Goal: Task Accomplishment & Management: Manage account settings

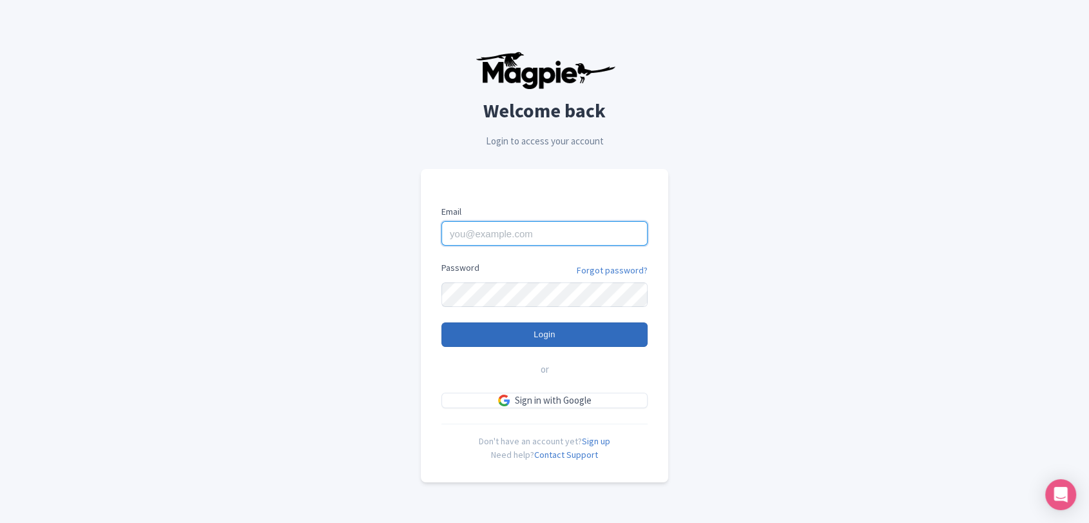
type input "[EMAIL_ADDRESS][DOMAIN_NAME]"
click at [516, 329] on input "Login" at bounding box center [545, 334] width 206 height 24
type input "Logging in..."
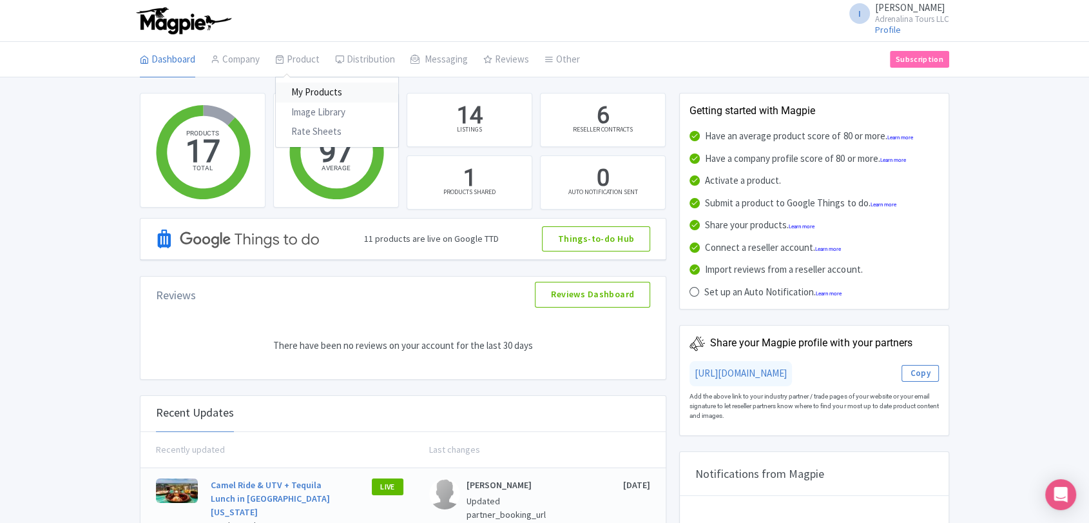
click at [309, 86] on link "My Products" at bounding box center [337, 93] width 122 height 20
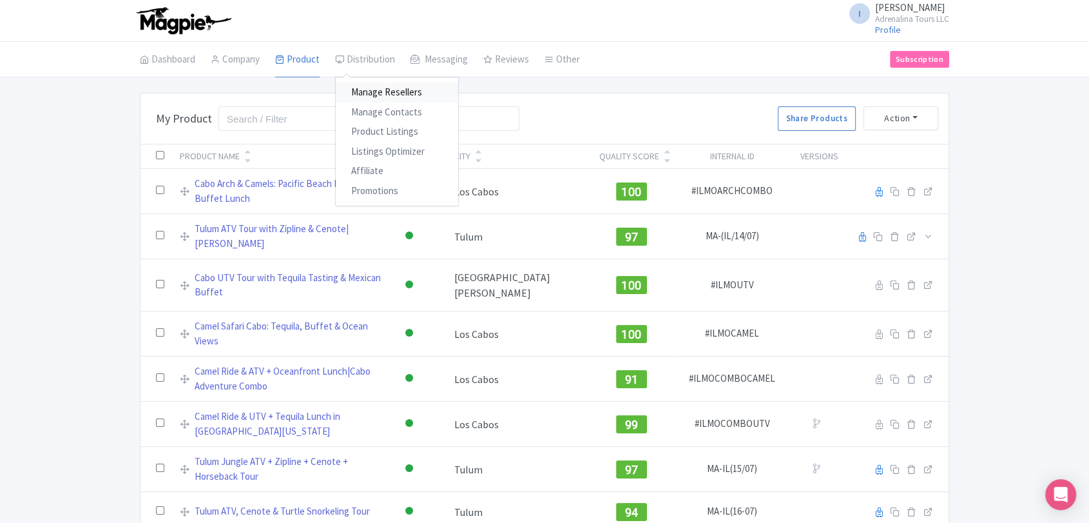
click at [395, 92] on link "Manage Resellers" at bounding box center [397, 93] width 122 height 20
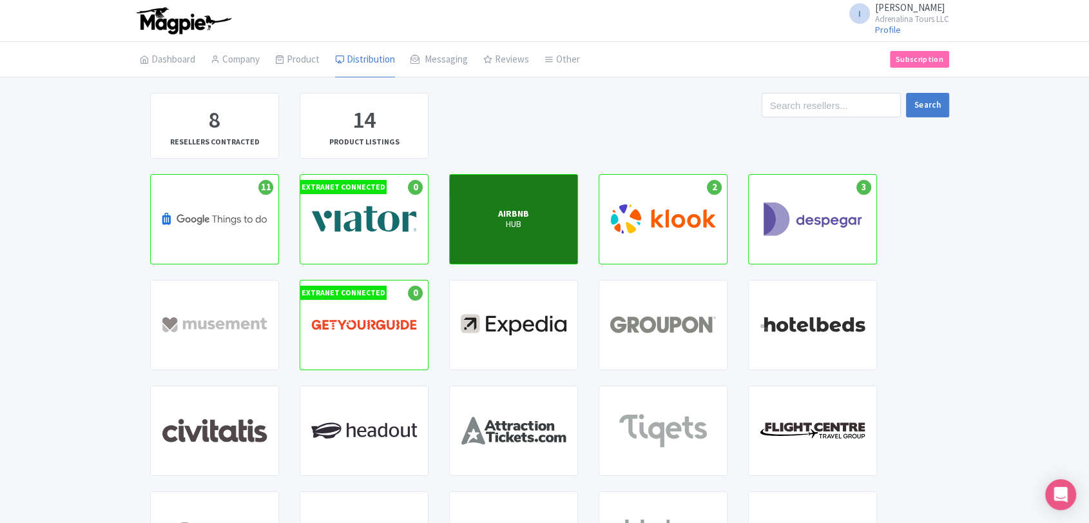
click at [512, 217] on span "AIRBNB" at bounding box center [513, 214] width 31 height 12
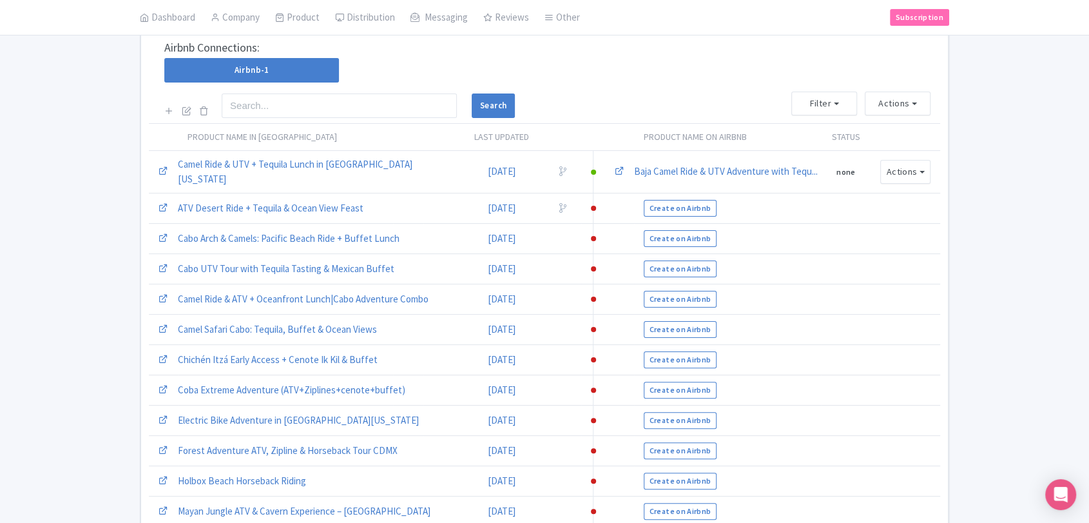
scroll to position [246, 0]
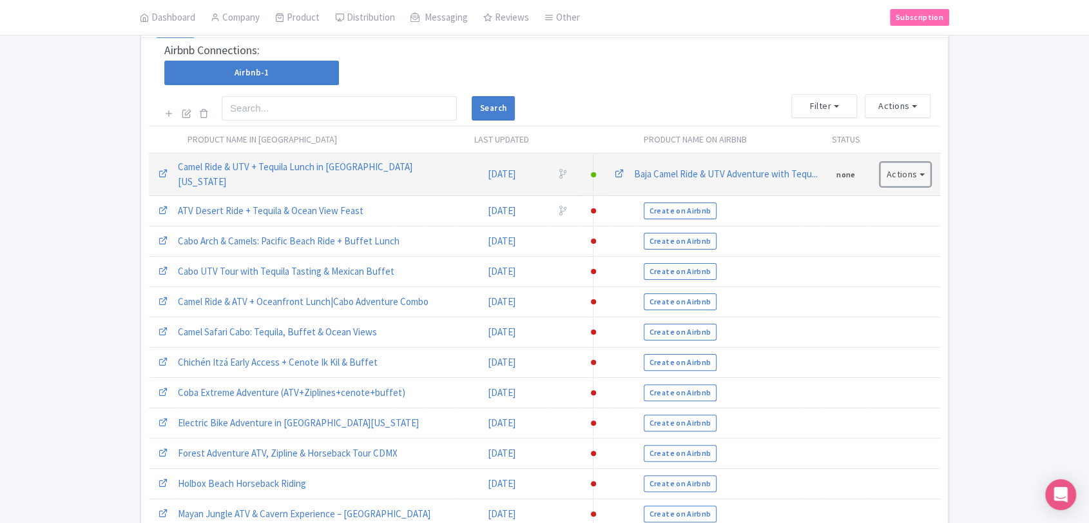
click at [923, 177] on button "Actions" at bounding box center [905, 174] width 50 height 24
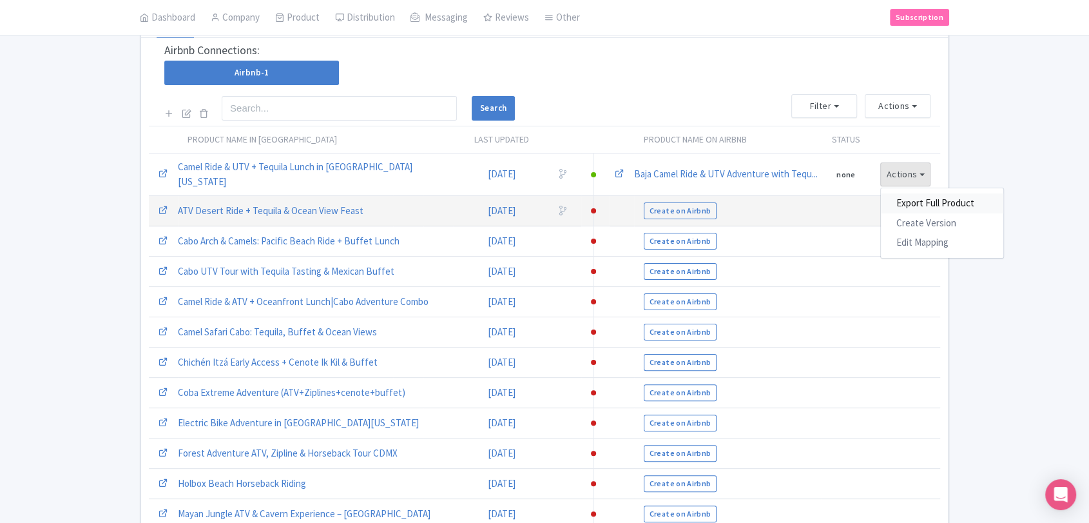
click at [928, 194] on link "Export Full Product" at bounding box center [942, 203] width 122 height 20
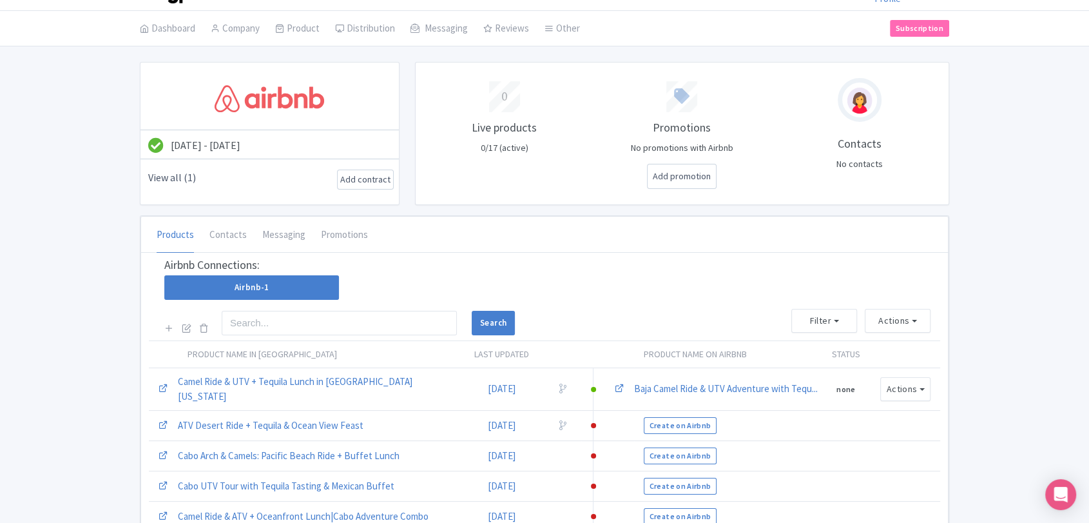
scroll to position [102, 0]
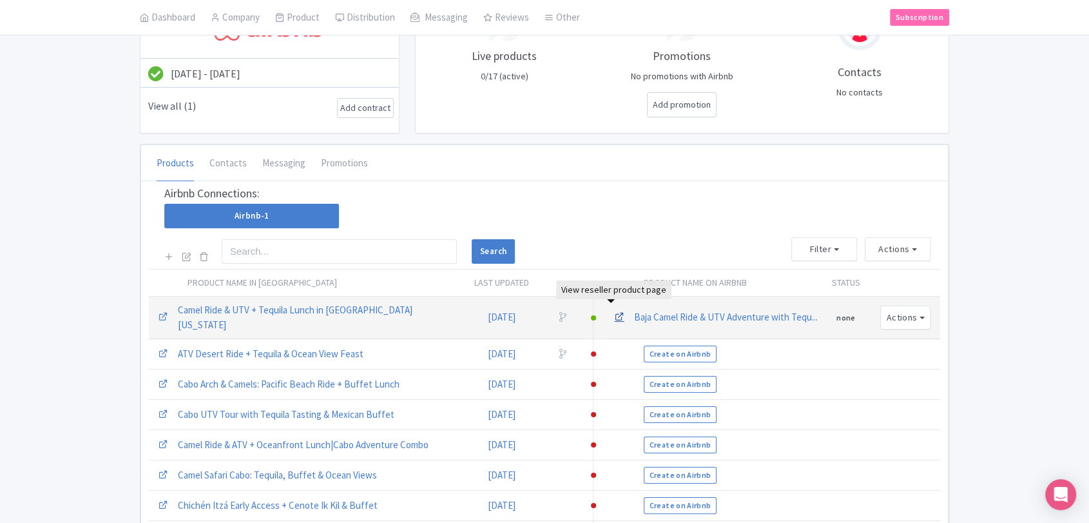
click at [615, 311] on icon at bounding box center [620, 316] width 10 height 10
click at [634, 313] on link "Baja Camel Ride & UTV Adventure with Tequ..." at bounding box center [726, 317] width 184 height 12
click at [849, 314] on button "none" at bounding box center [846, 317] width 30 height 17
click at [848, 312] on button "none" at bounding box center [846, 317] width 30 height 17
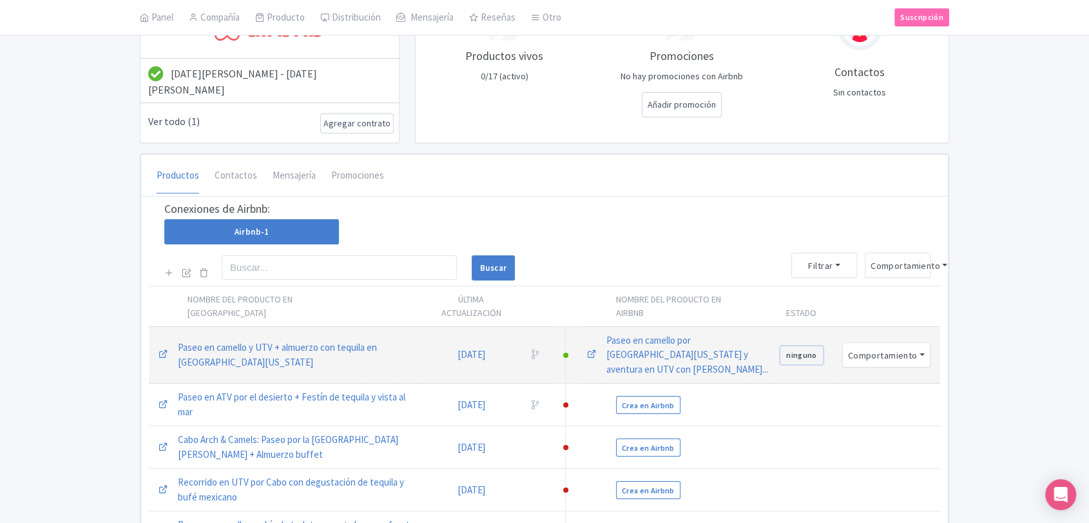
click at [799, 351] on font "ninguno" at bounding box center [801, 356] width 31 height 10
click at [852, 349] on font "Comportamiento" at bounding box center [883, 355] width 70 height 12
click at [886, 377] on font "Exportar producto completo" at bounding box center [916, 383] width 114 height 12
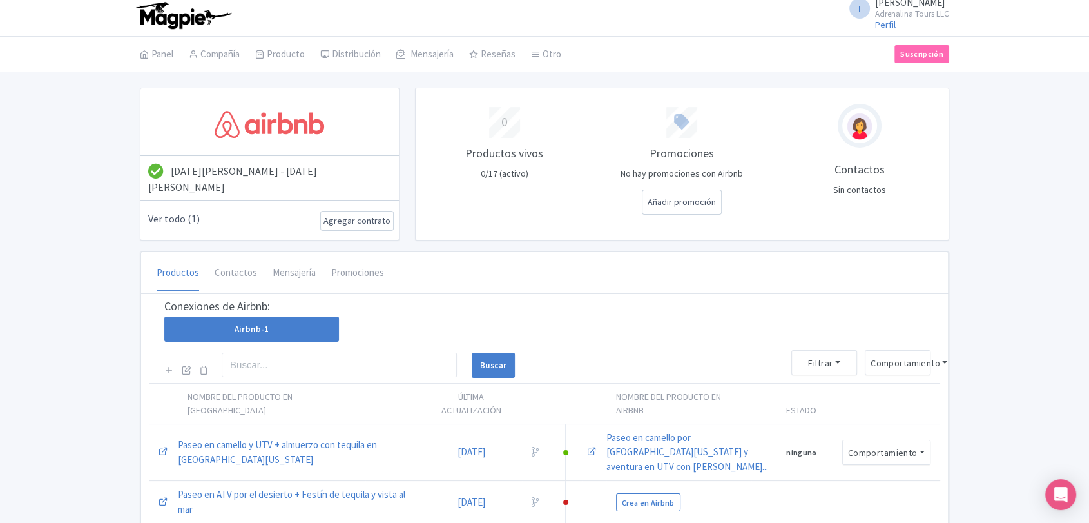
scroll to position [0, 0]
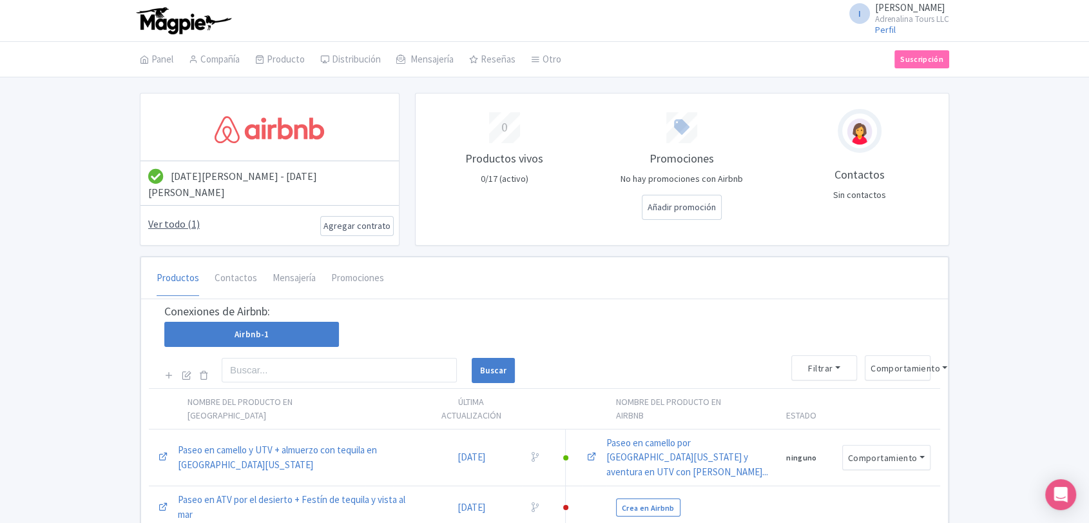
click at [186, 217] on font "Ver todo (1)" at bounding box center [174, 223] width 52 height 13
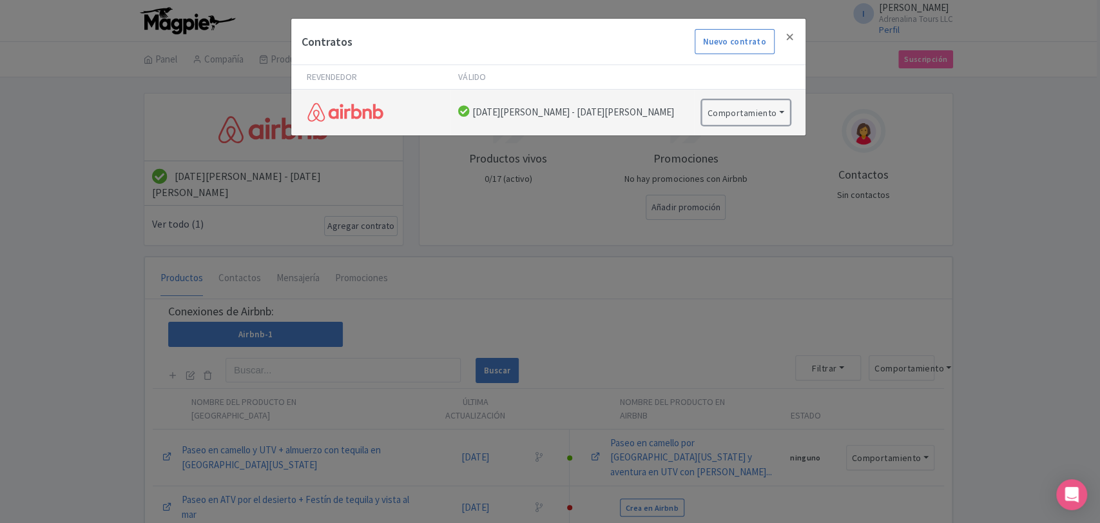
click at [784, 111] on button "Comportamiento" at bounding box center [746, 112] width 88 height 25
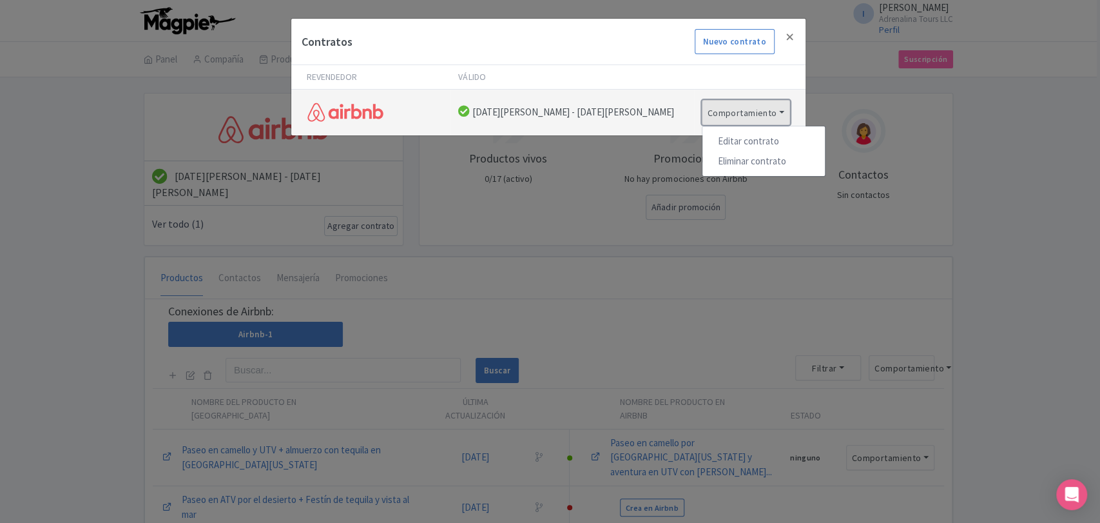
click at [784, 111] on button "Comportamiento" at bounding box center [746, 112] width 88 height 25
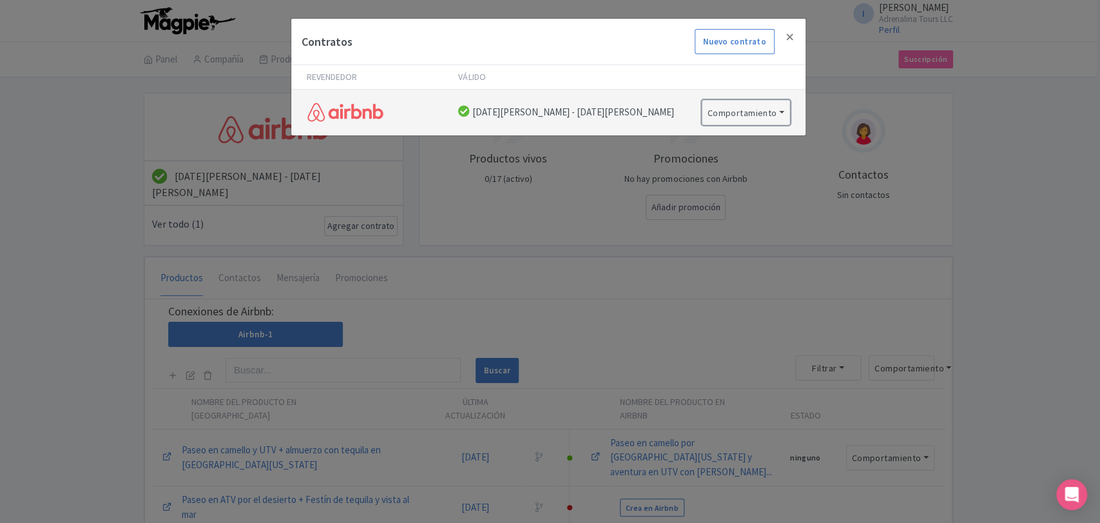
click at [784, 111] on button "Comportamiento" at bounding box center [746, 112] width 88 height 25
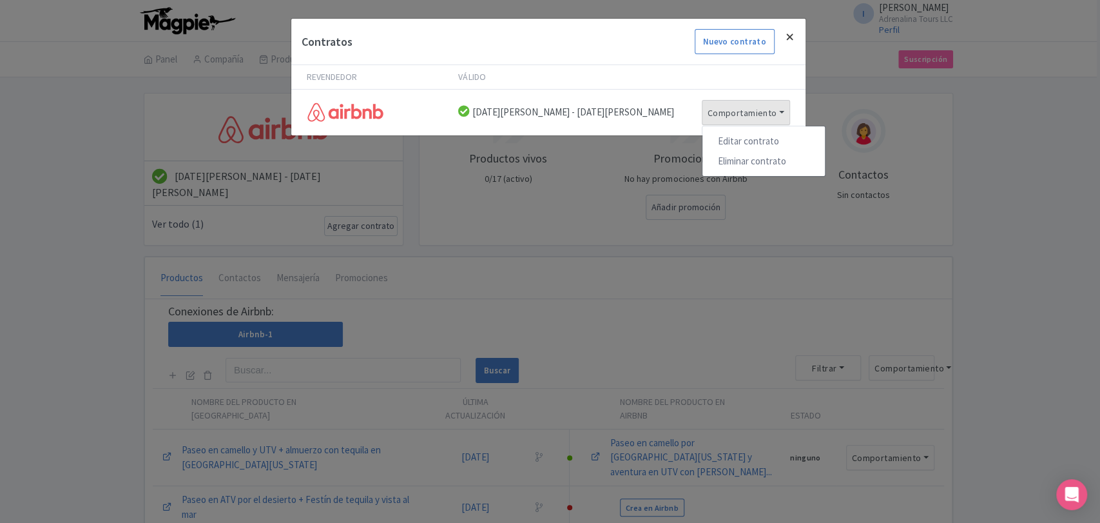
click at [790, 41] on h4 at bounding box center [790, 37] width 31 height 37
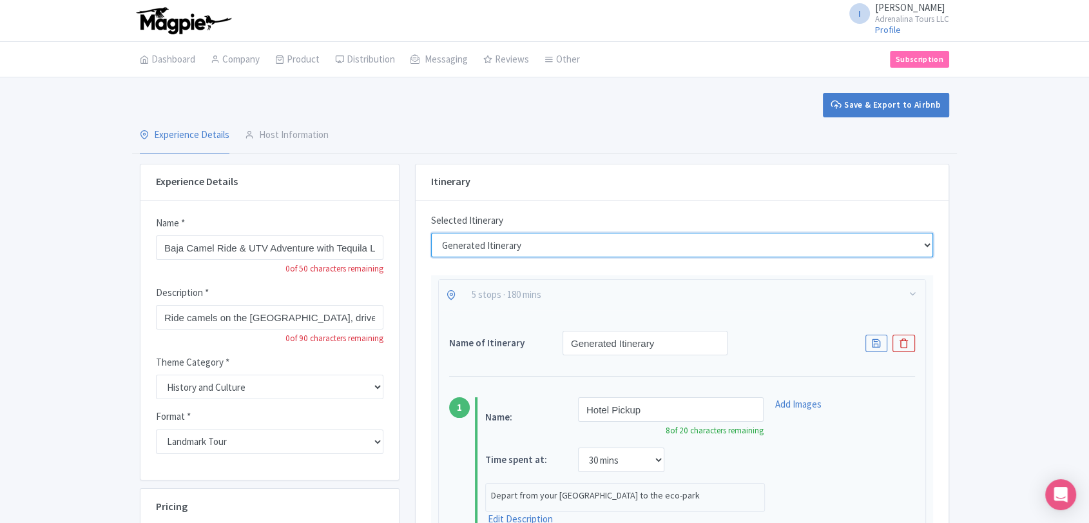
click at [607, 245] on select "Generated Itinerary" at bounding box center [682, 245] width 502 height 24
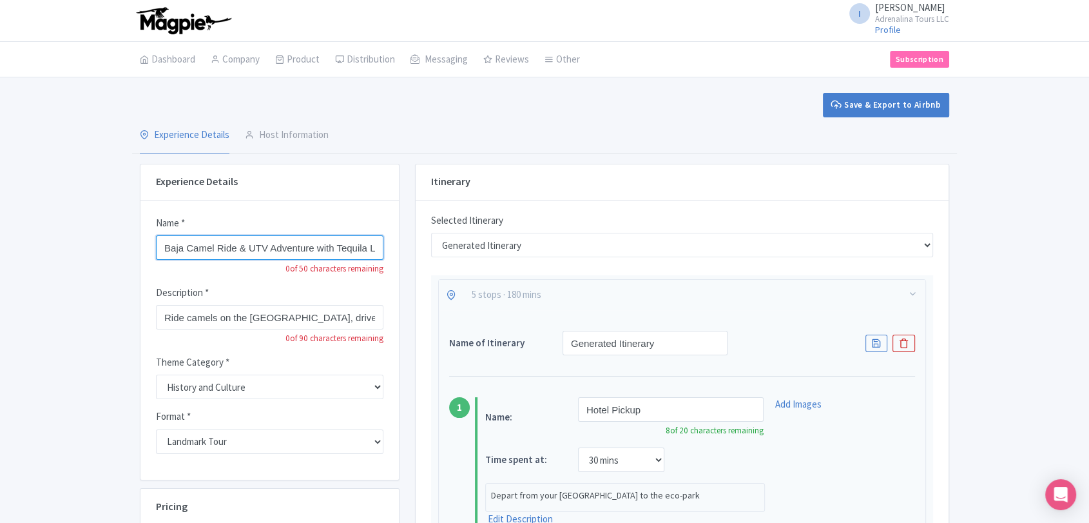
click at [322, 257] on input "Baja Camel Ride & UTV Adventure with Tequila Lunch" at bounding box center [270, 247] width 228 height 24
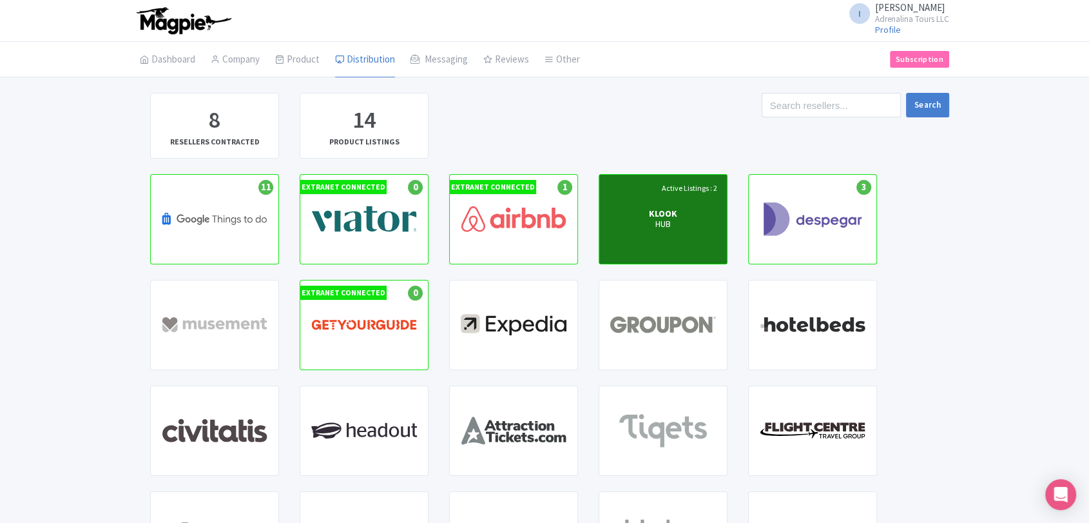
click at [672, 223] on p "HUB" at bounding box center [663, 224] width 28 height 11
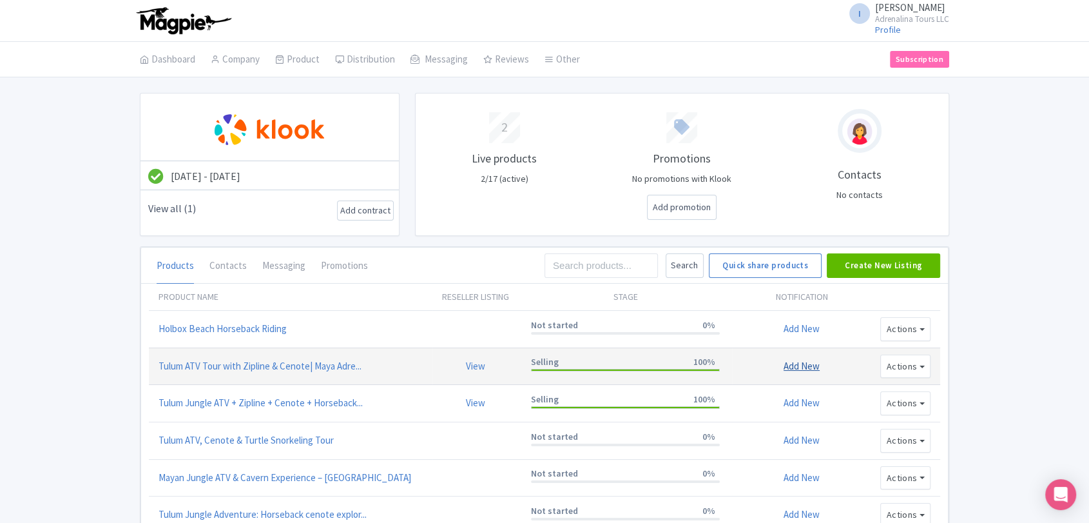
click at [795, 360] on link "Add New" at bounding box center [802, 366] width 36 height 12
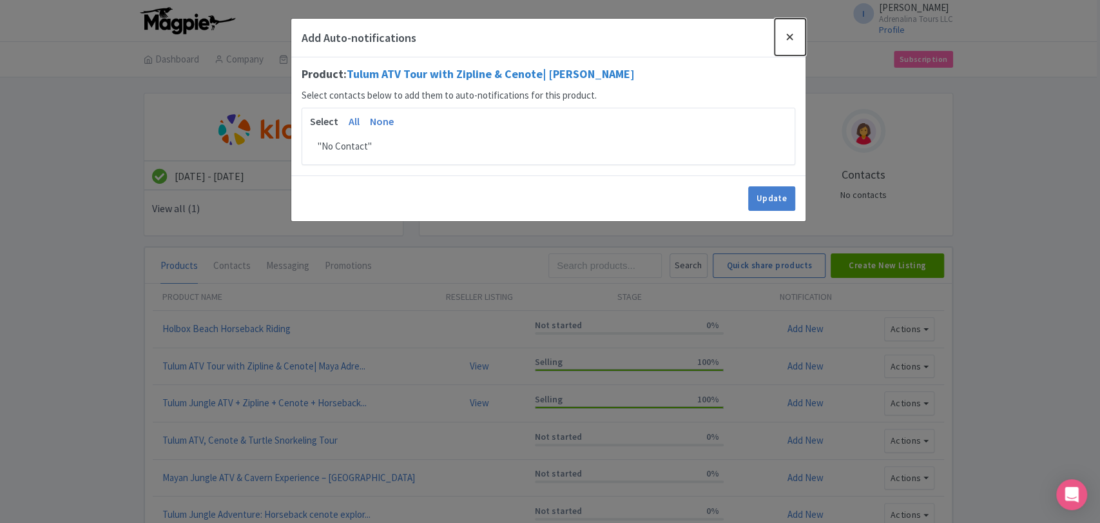
click at [792, 41] on button "Close" at bounding box center [790, 37] width 31 height 37
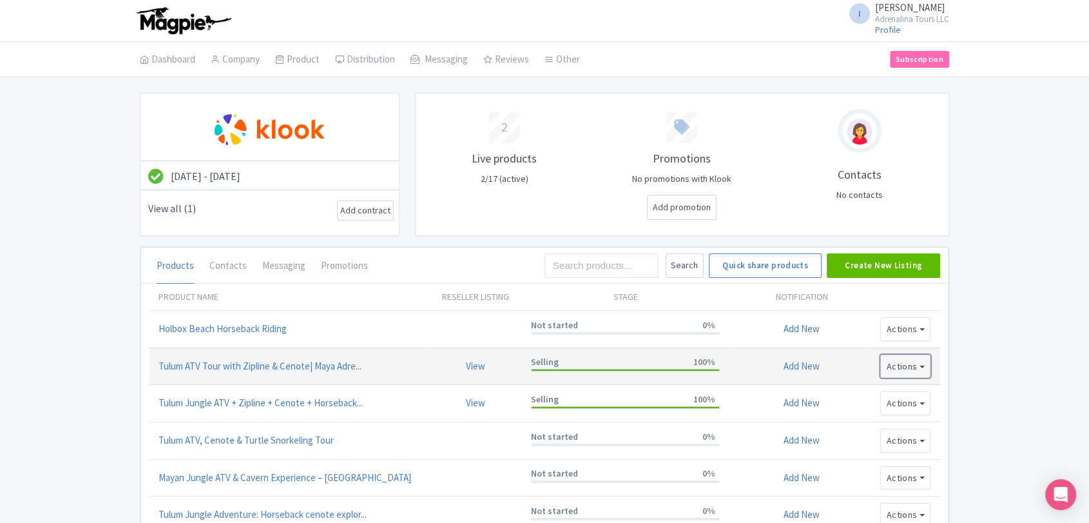
click at [913, 359] on button "Actions" at bounding box center [905, 367] width 50 height 24
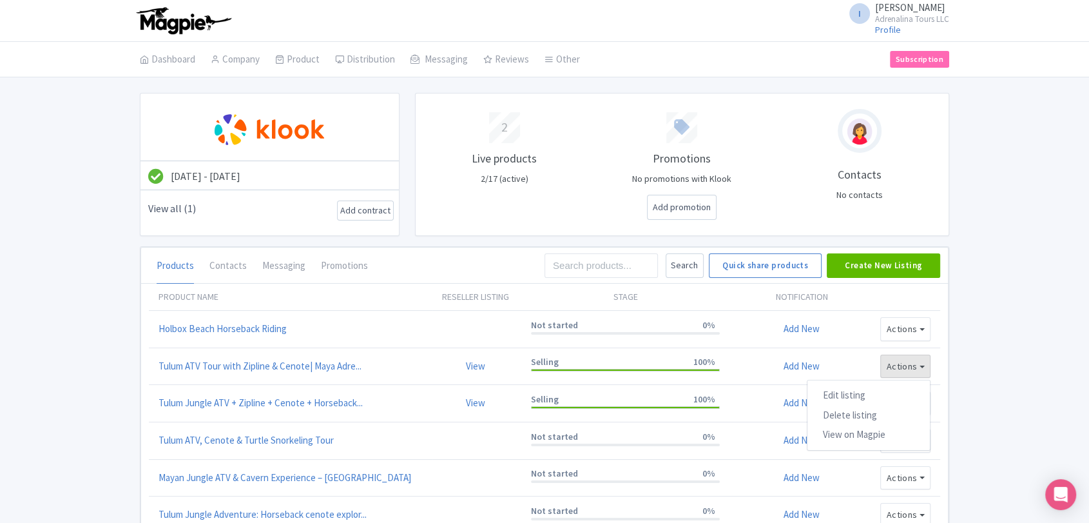
click at [1011, 355] on div "May 27, 2025 - May 27, 2026 View all (1) Add contract 2 Live products 2/17 (act…" at bounding box center [544, 319] width 1089 height 452
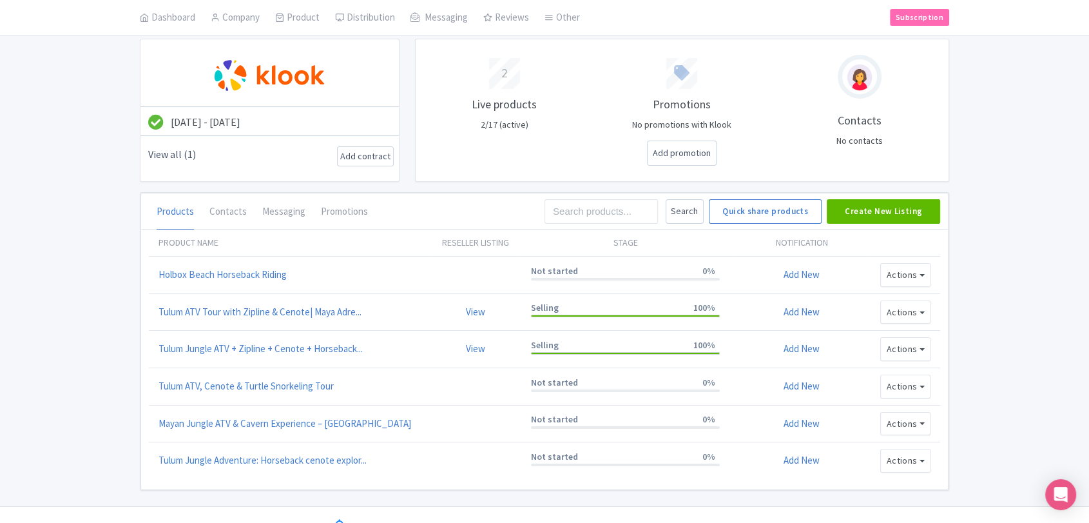
scroll to position [75, 0]
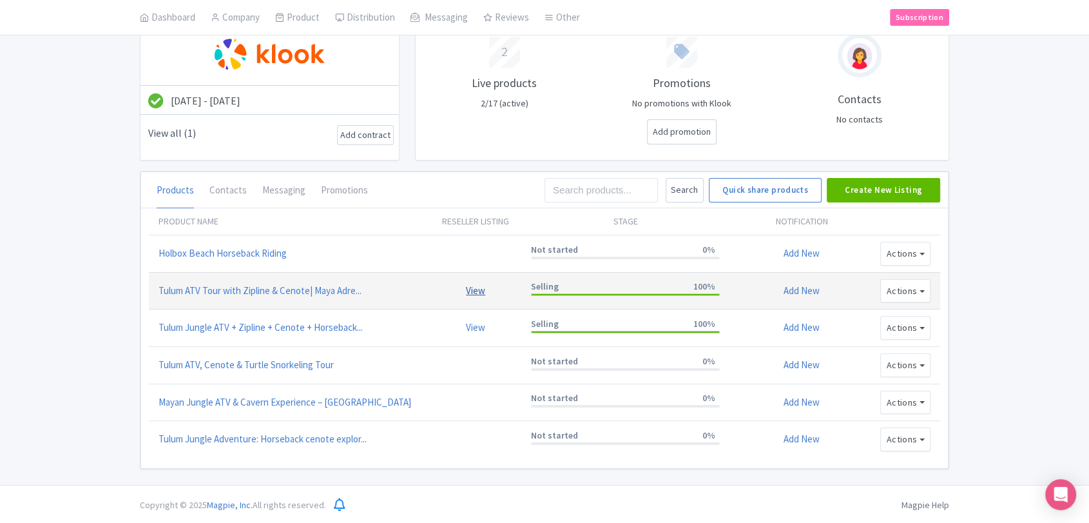
click at [477, 293] on link "View" at bounding box center [475, 290] width 19 height 12
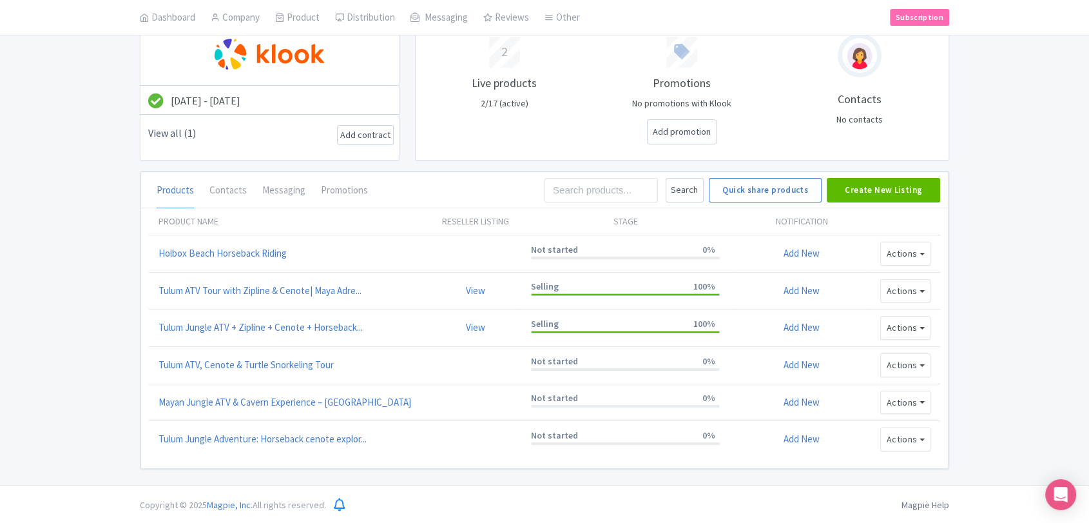
click at [80, 98] on div "May 27, 2025 - May 27, 2026 View all (1) Add contract 2 Live products 2/17 (act…" at bounding box center [544, 243] width 1089 height 452
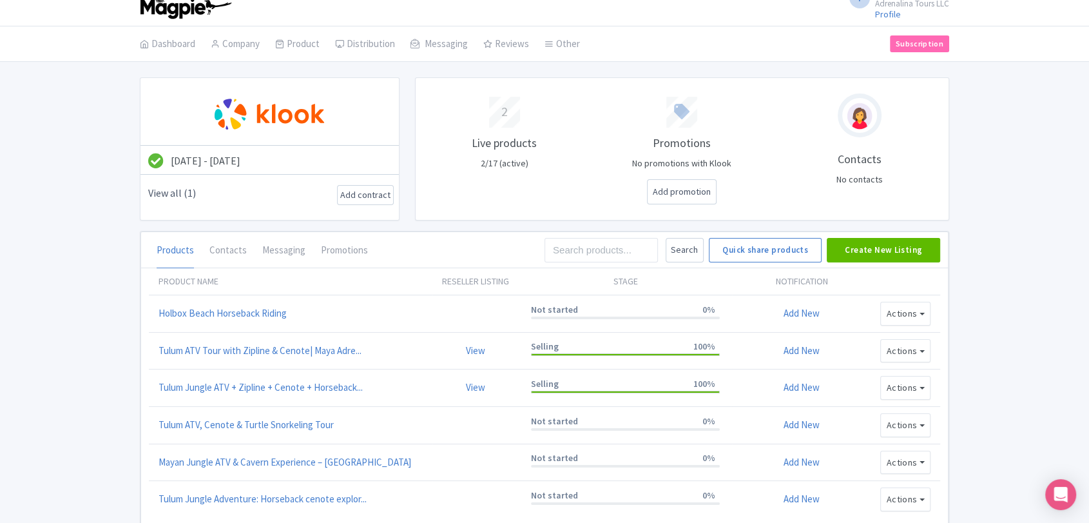
scroll to position [0, 0]
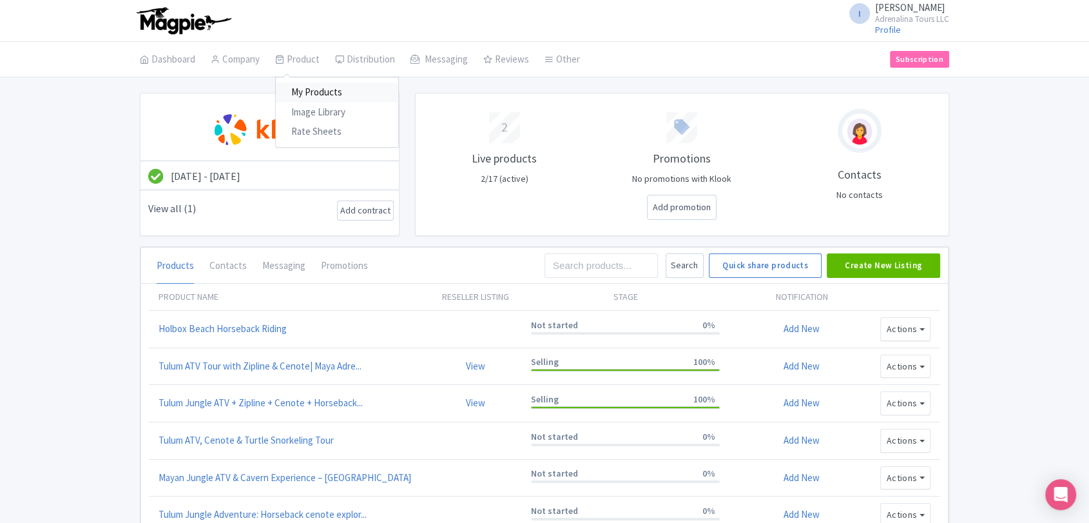
click at [313, 83] on link "My Products" at bounding box center [337, 93] width 122 height 20
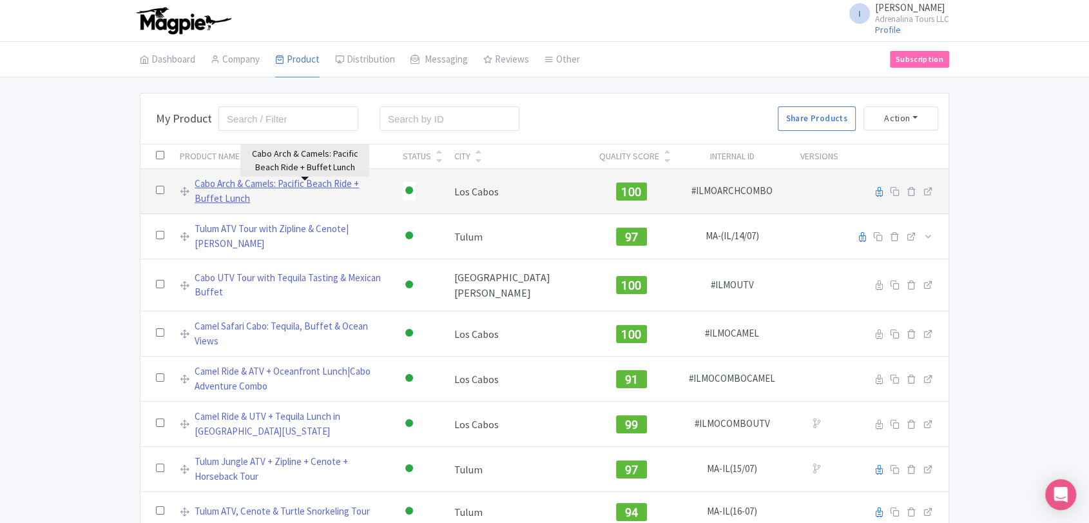
click at [228, 192] on link "Cabo Arch & Camels: Pacific Beach Ride + Buffet Lunch" at bounding box center [291, 191] width 193 height 29
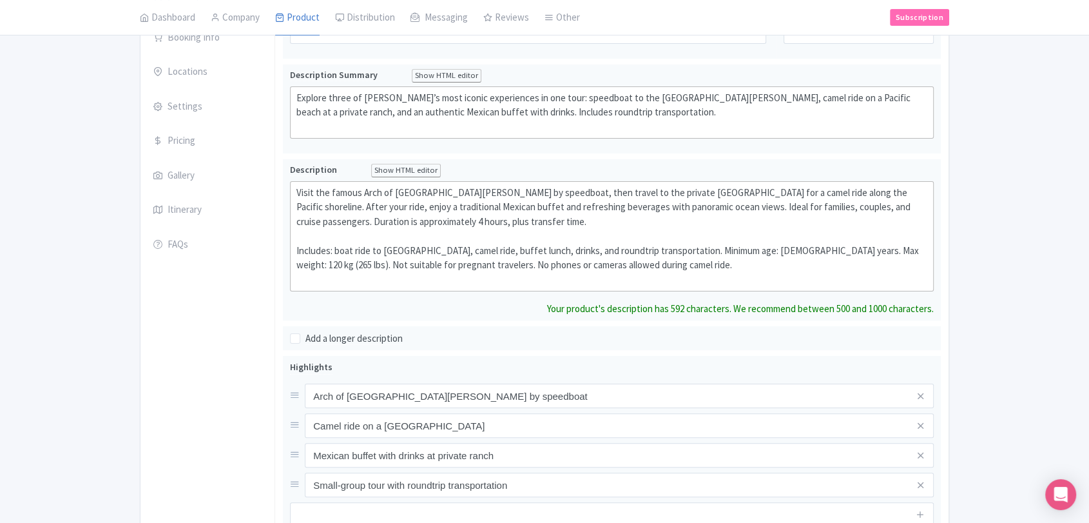
scroll to position [122, 0]
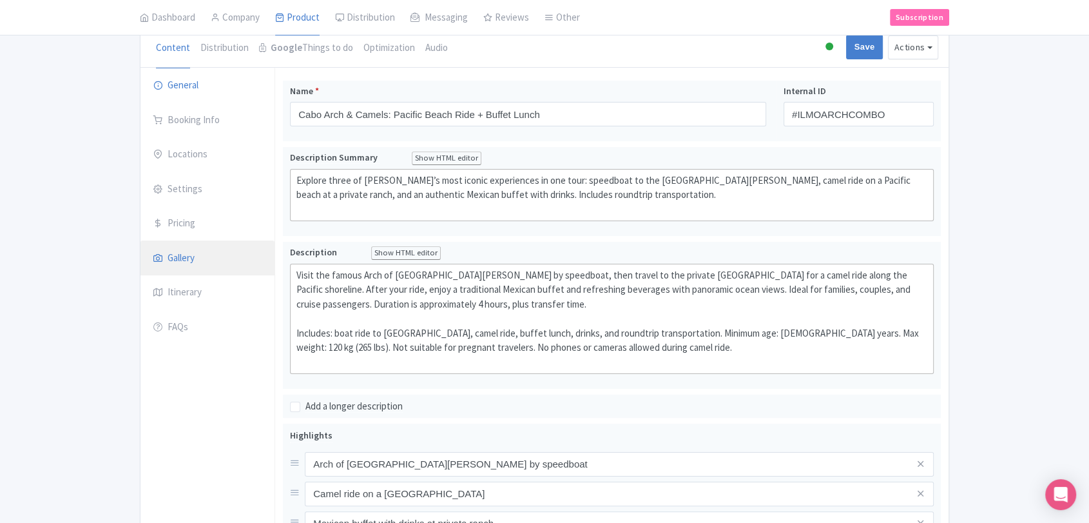
click at [205, 259] on link "Gallery" at bounding box center [208, 258] width 134 height 36
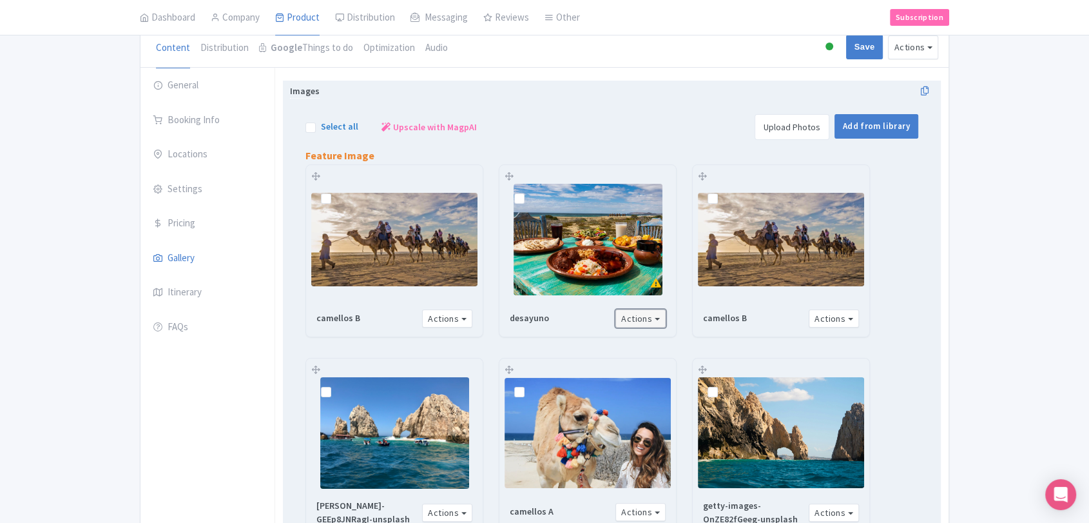
click at [657, 311] on button "Actions" at bounding box center [641, 318] width 50 height 19
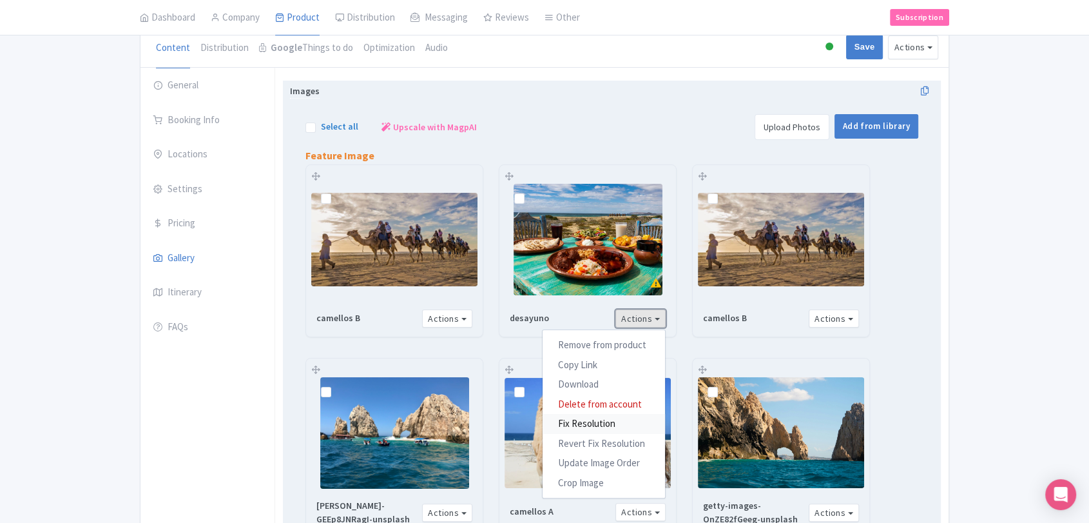
click at [604, 422] on link "Fix Resolution" at bounding box center [604, 424] width 122 height 20
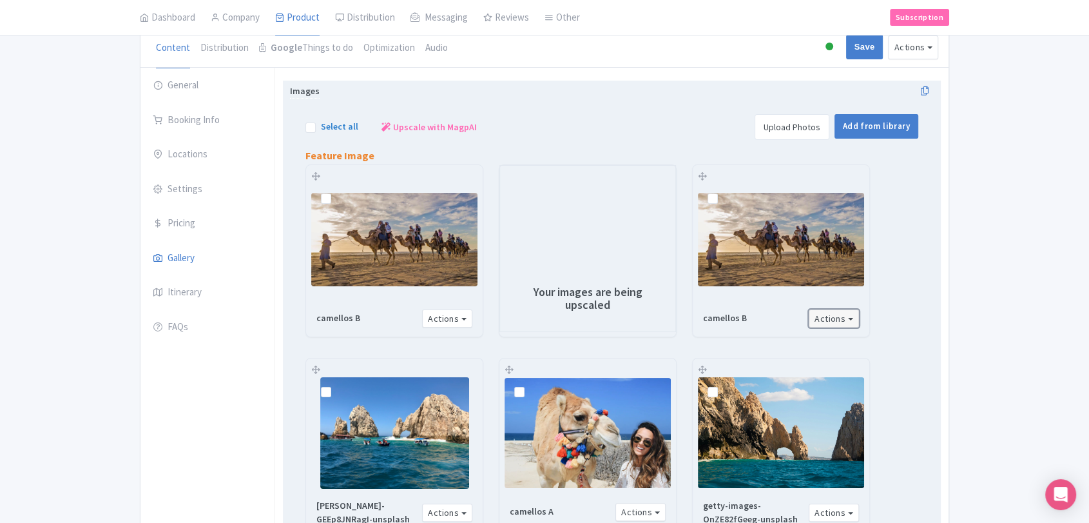
click at [850, 316] on button "Actions" at bounding box center [834, 318] width 50 height 19
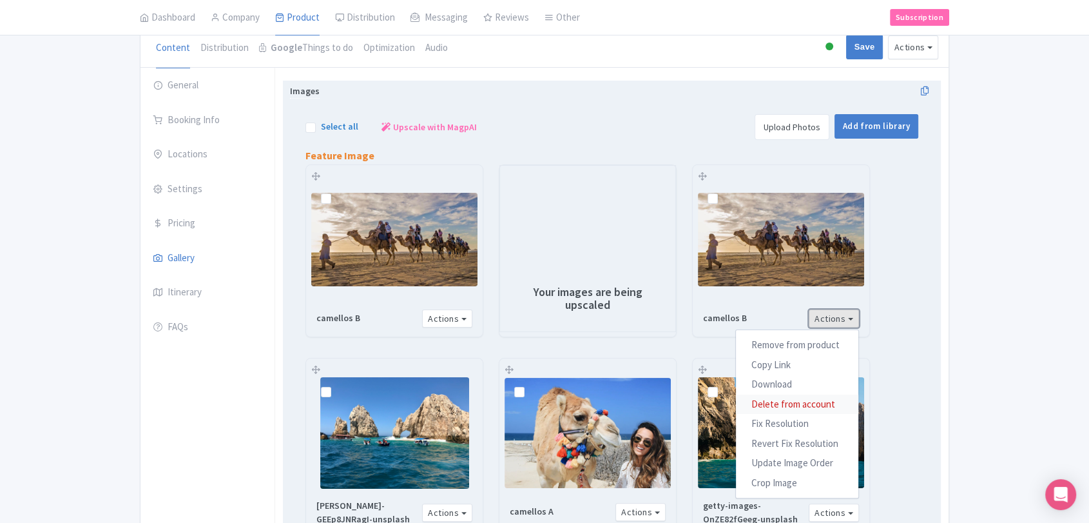
click at [788, 404] on link "Delete from account" at bounding box center [797, 404] width 122 height 20
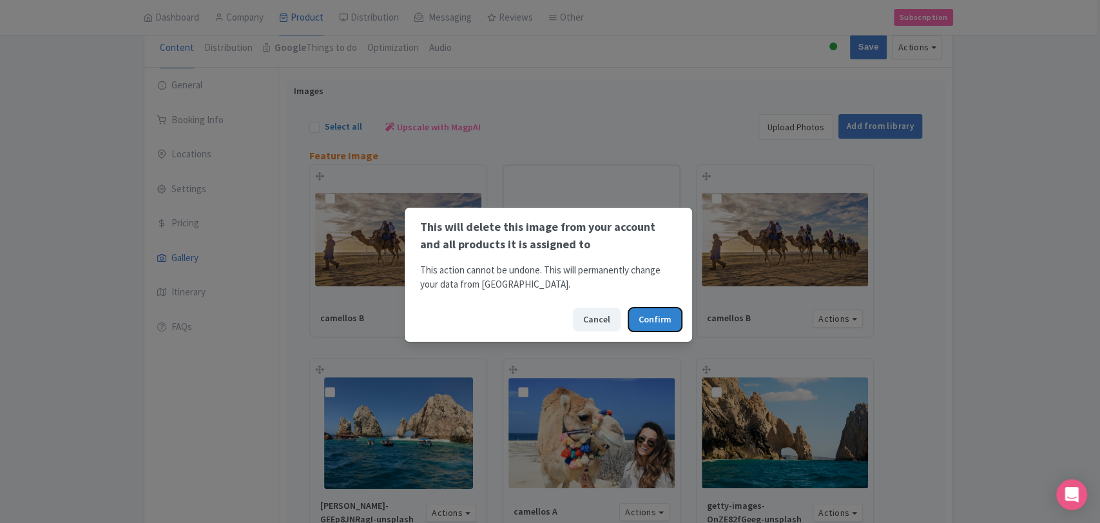
click at [636, 318] on button "Confirm" at bounding box center [654, 319] width 53 height 24
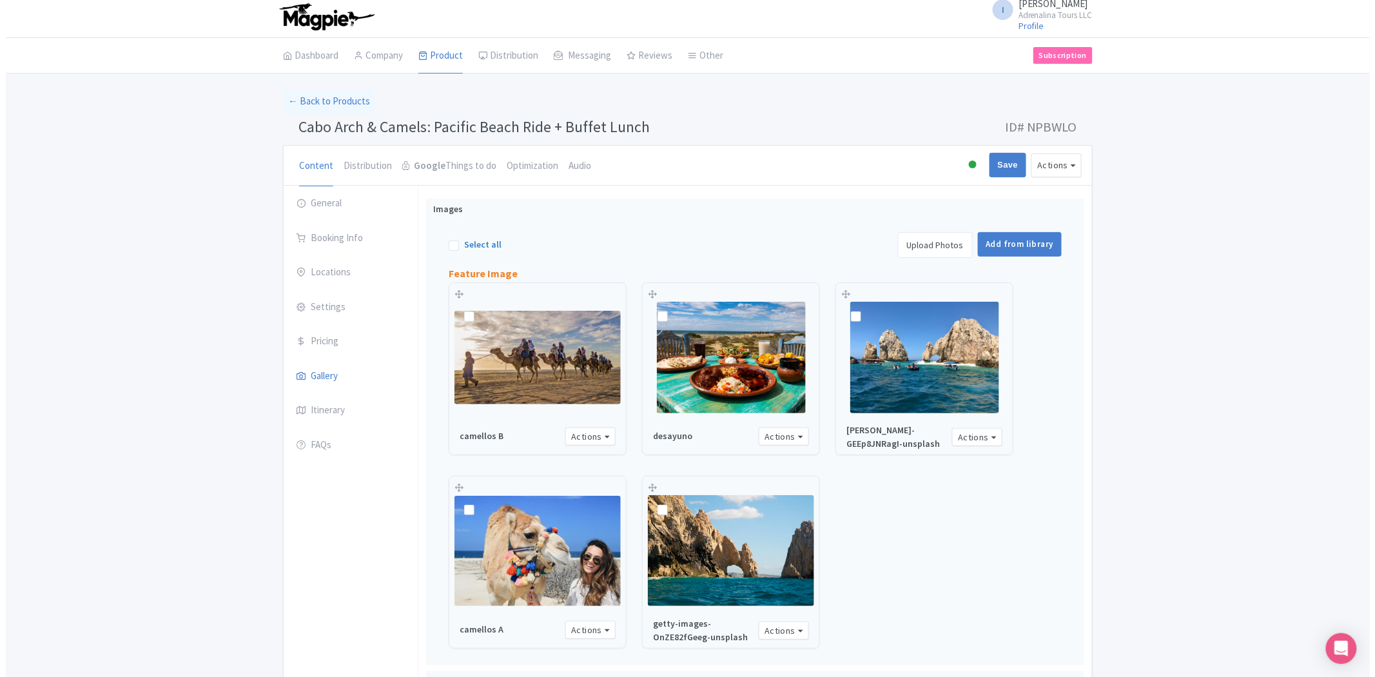
scroll to position [75, 0]
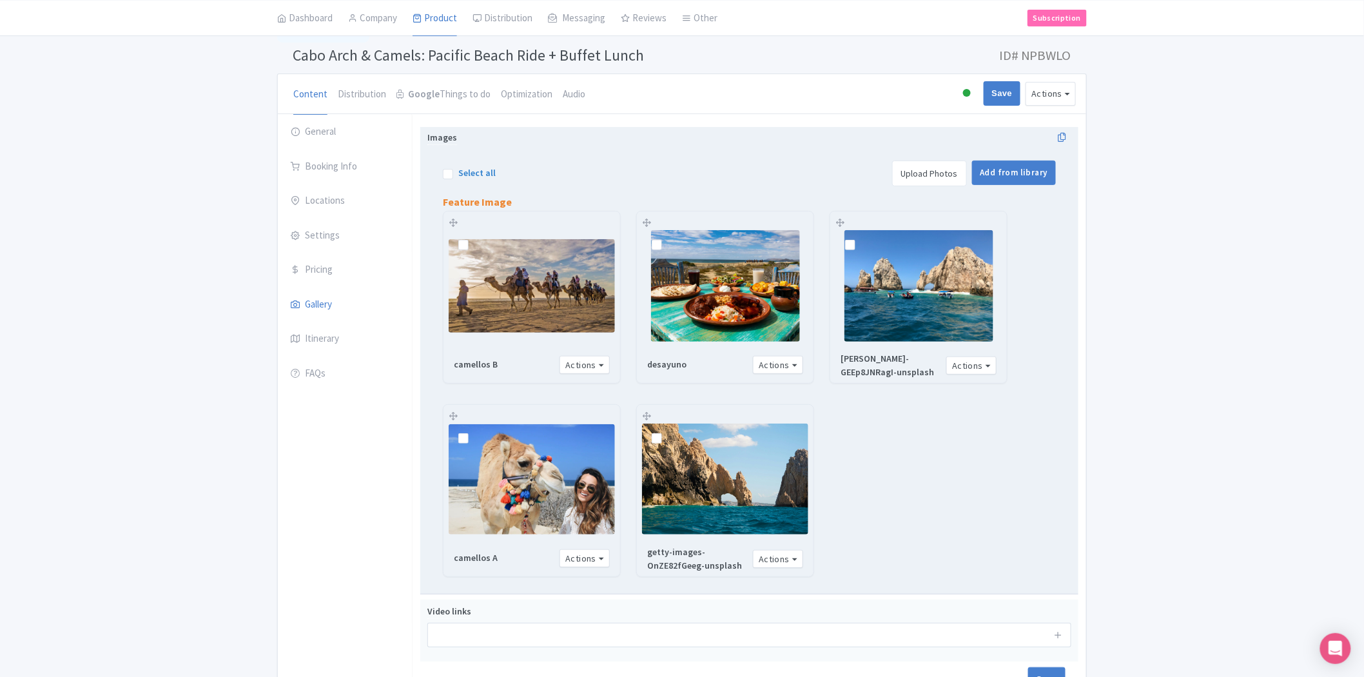
click at [943, 170] on link "Upload Photos" at bounding box center [929, 173] width 75 height 26
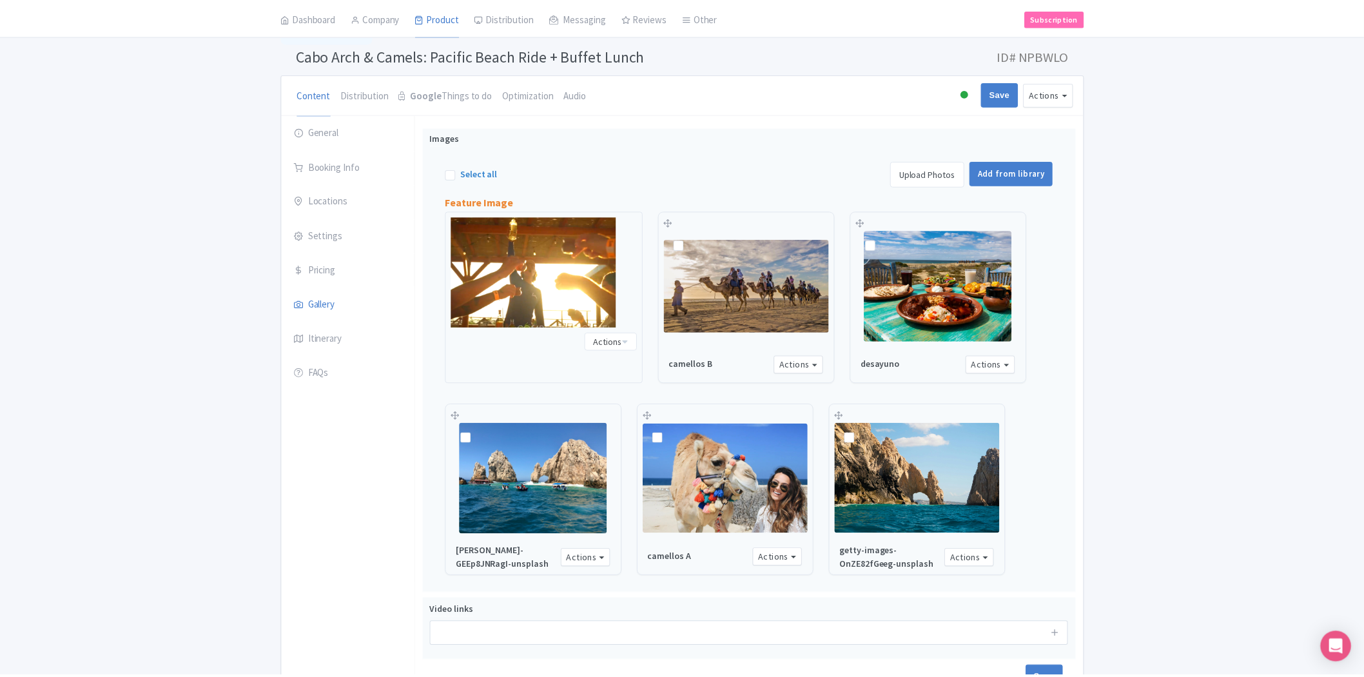
scroll to position [160, 0]
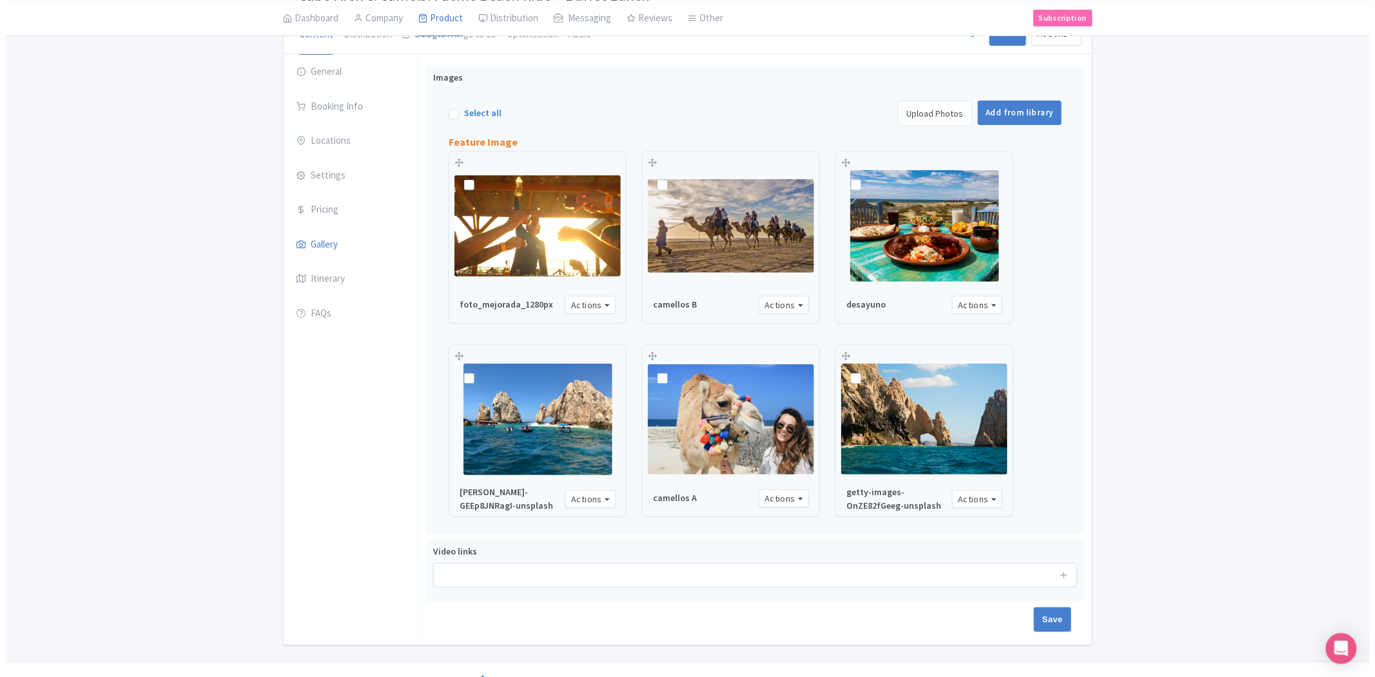
scroll to position [143, 0]
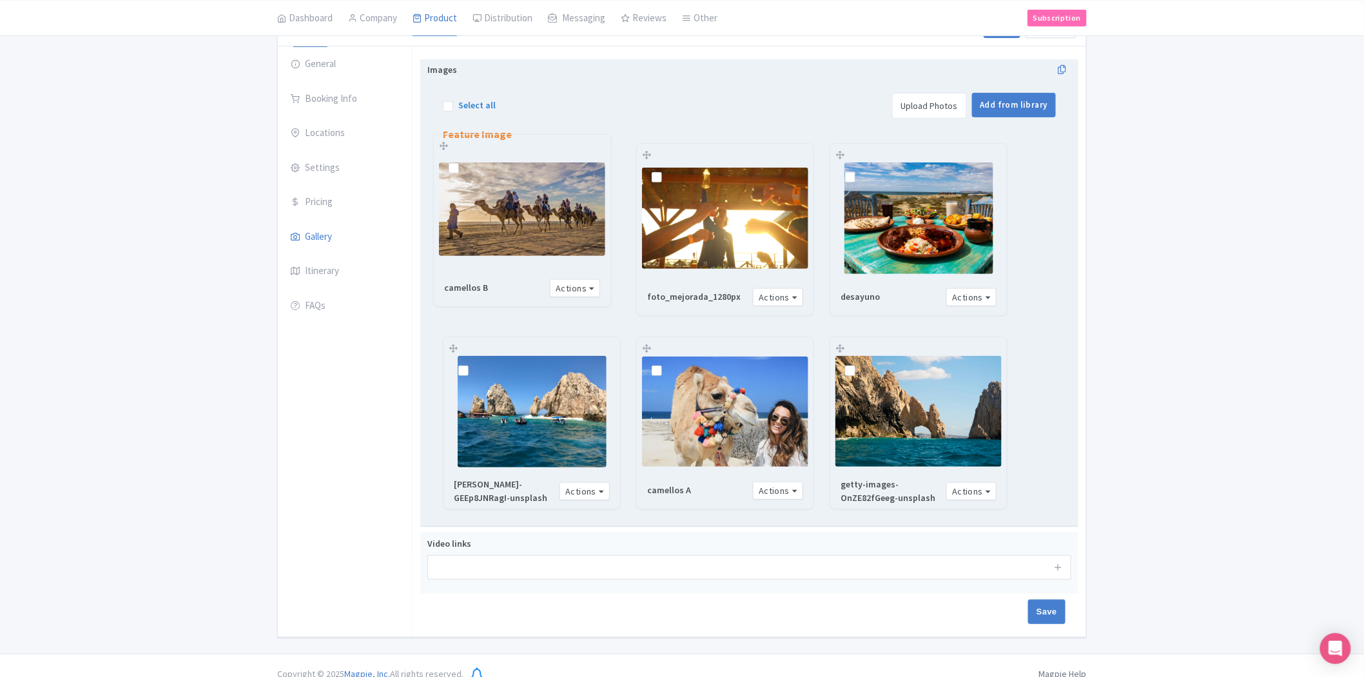
drag, startPoint x: 667, startPoint y: 204, endPoint x: 464, endPoint y: 196, distance: 203.2
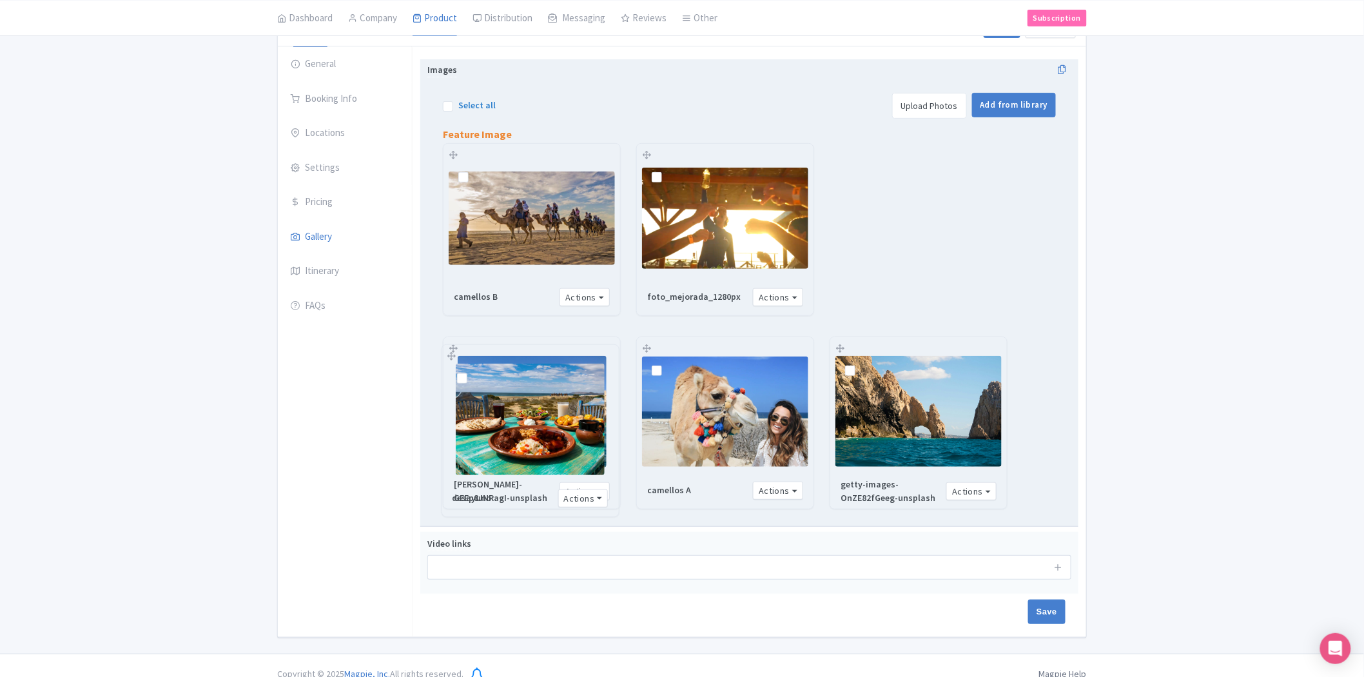
drag, startPoint x: 899, startPoint y: 220, endPoint x: 510, endPoint y: 421, distance: 437.6
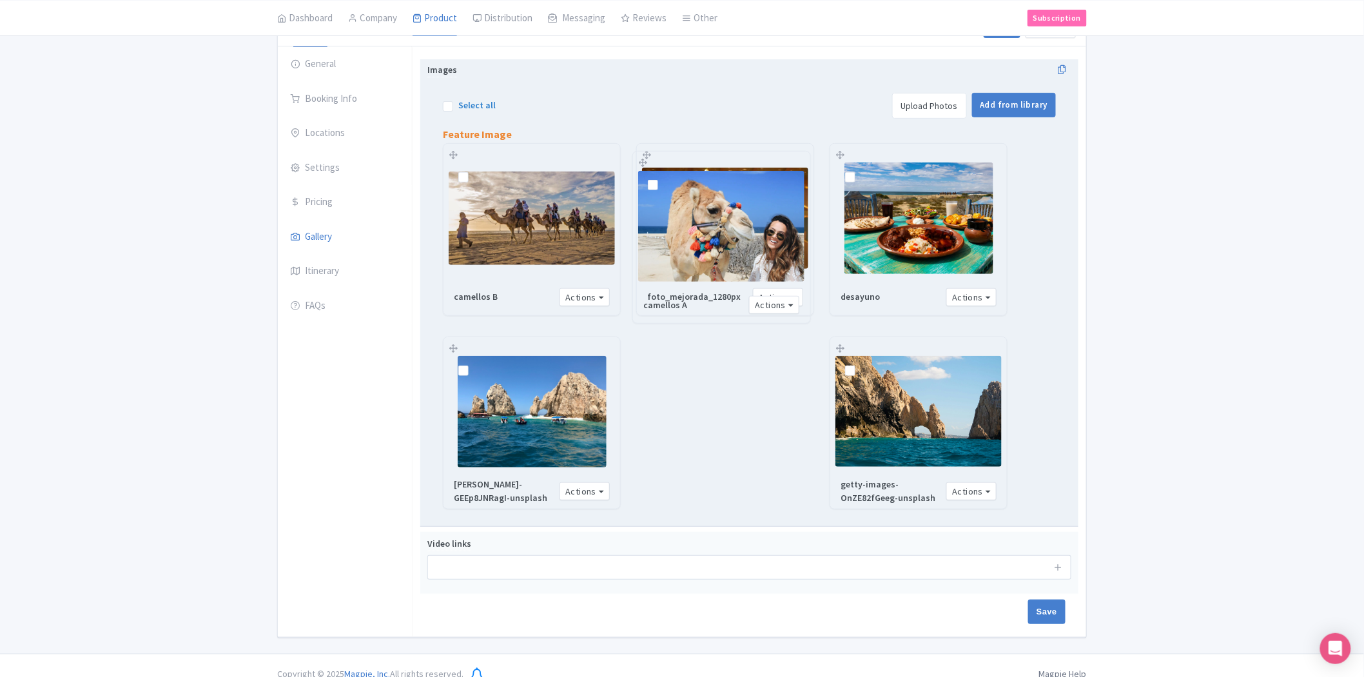
drag, startPoint x: 717, startPoint y: 417, endPoint x: 713, endPoint y: 231, distance: 186.3
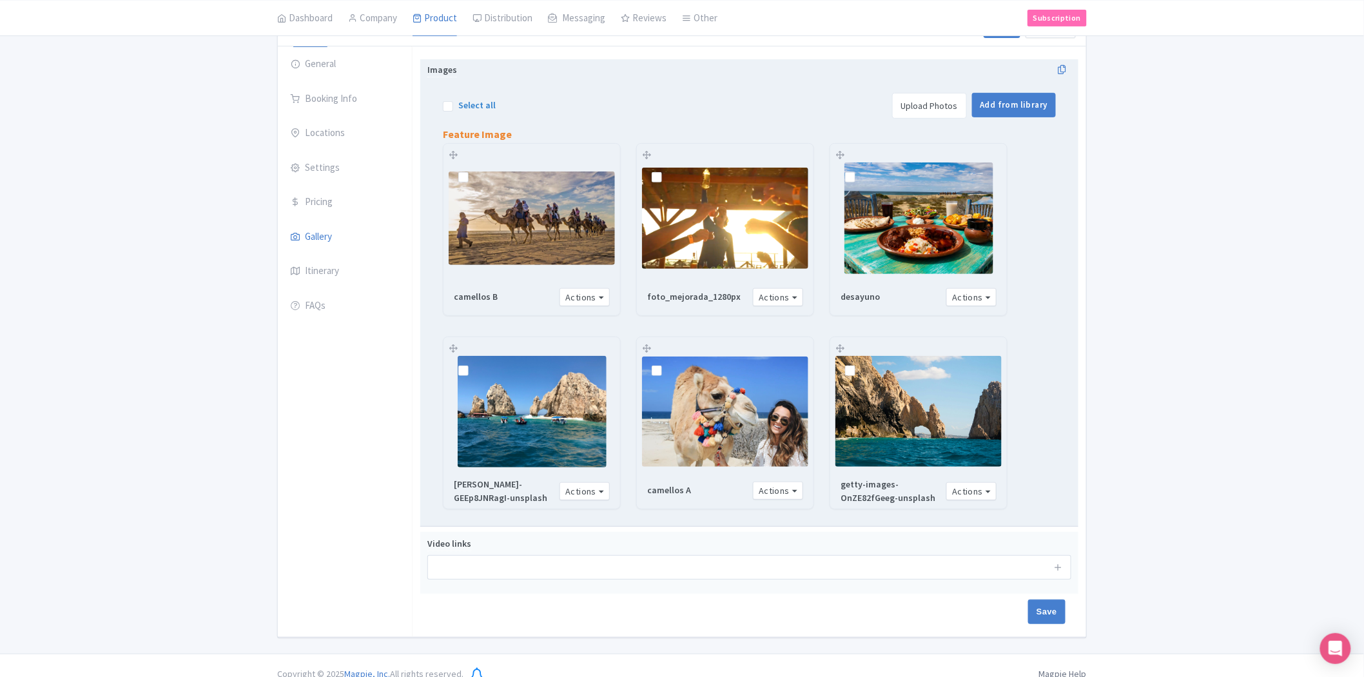
click at [721, 227] on img at bounding box center [725, 219] width 166 height 102
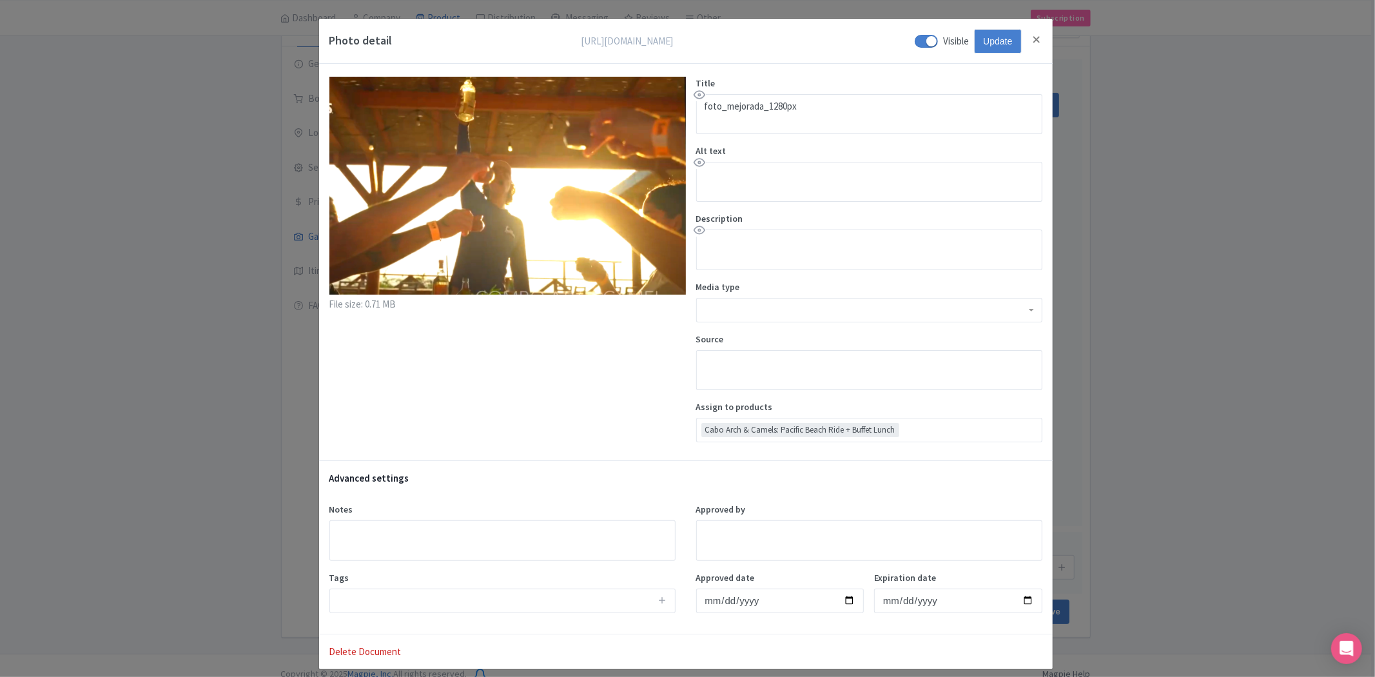
click at [1028, 40] on div at bounding box center [1032, 46] width 21 height 34
click at [1033, 39] on button "Close" at bounding box center [1037, 40] width 10 height 16
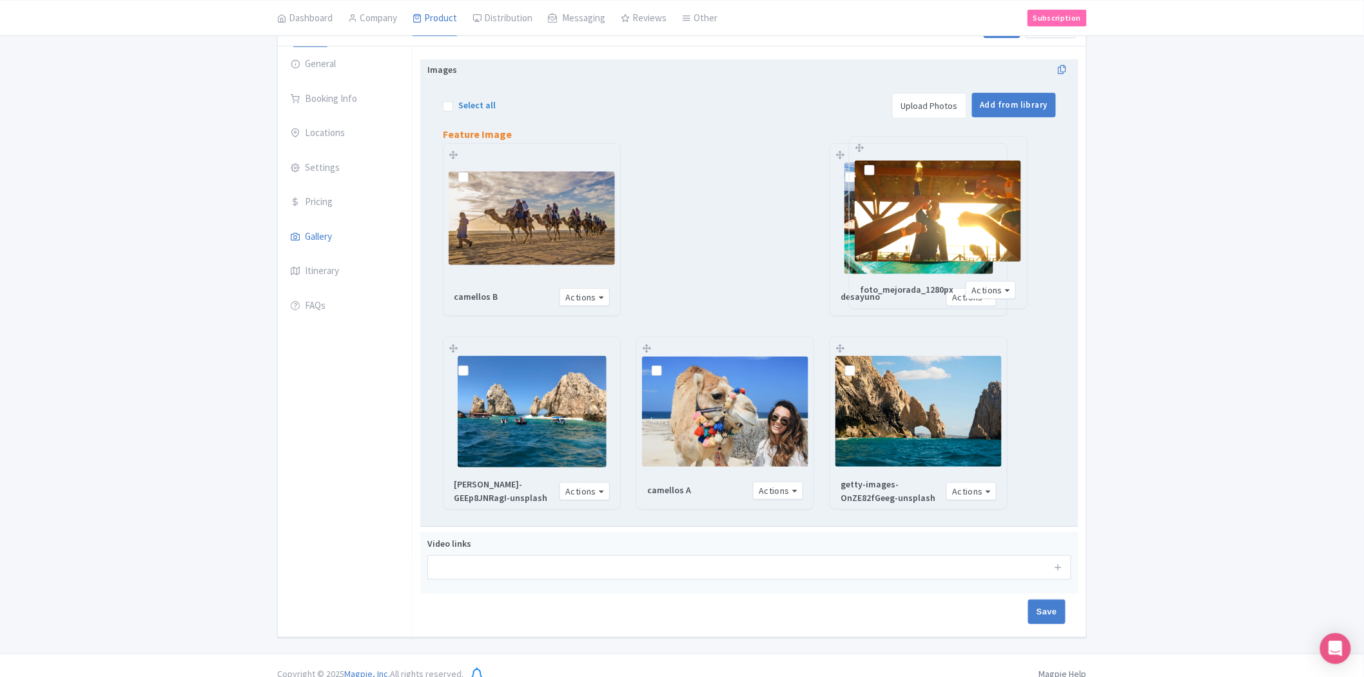
drag, startPoint x: 714, startPoint y: 246, endPoint x: 926, endPoint y: 237, distance: 212.9
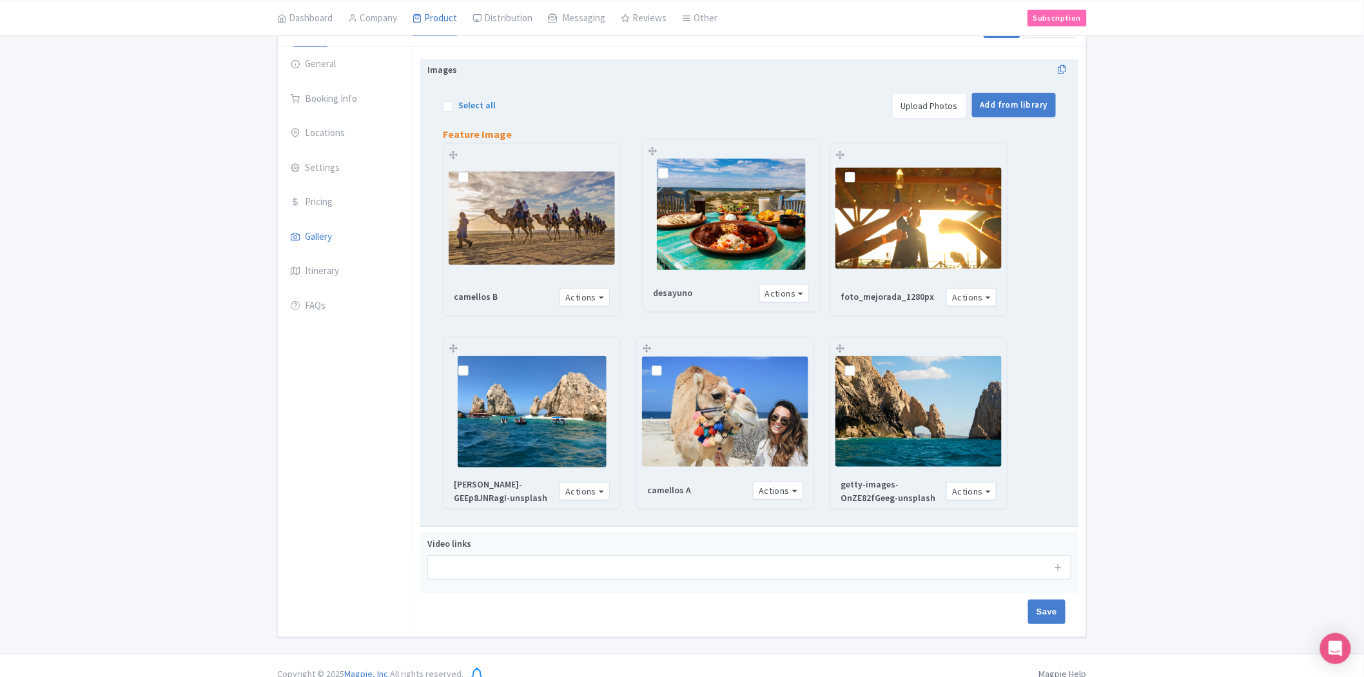
drag, startPoint x: 873, startPoint y: 211, endPoint x: 685, endPoint y: 206, distance: 188.3
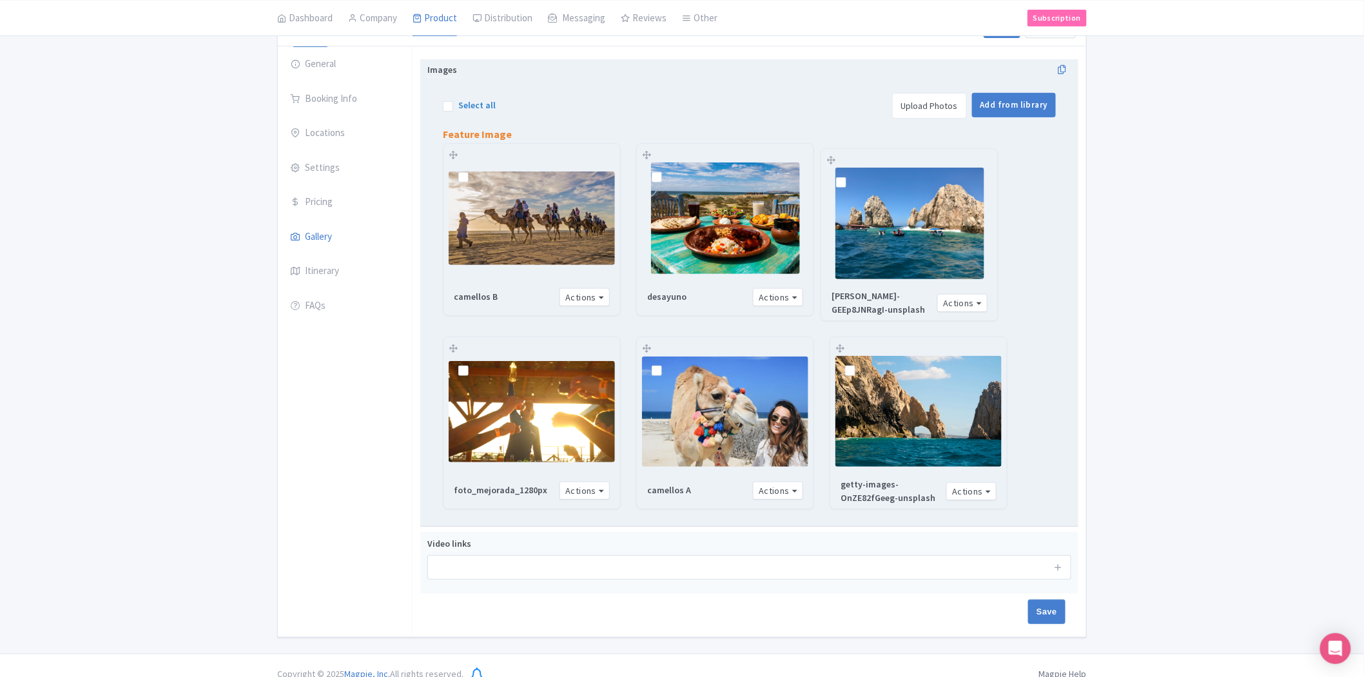
drag, startPoint x: 559, startPoint y: 396, endPoint x: 937, endPoint y: 207, distance: 422.6
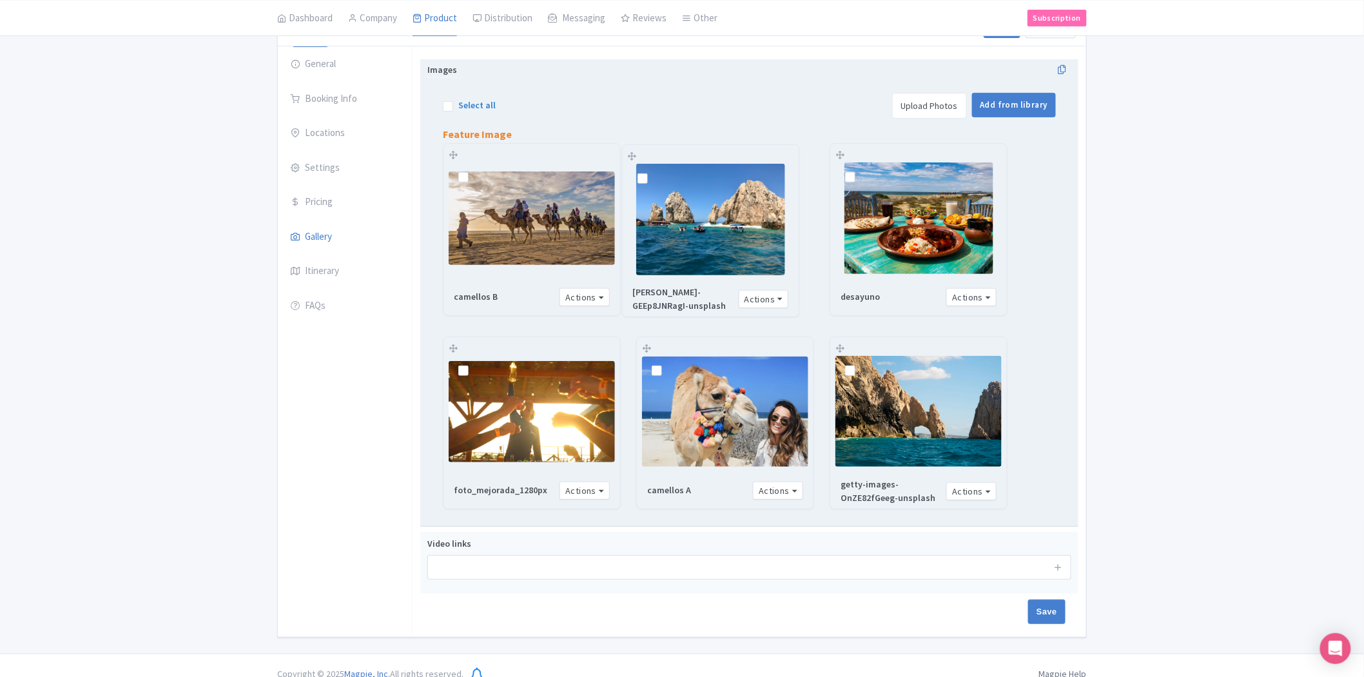
drag, startPoint x: 938, startPoint y: 205, endPoint x: 730, endPoint y: 205, distance: 208.2
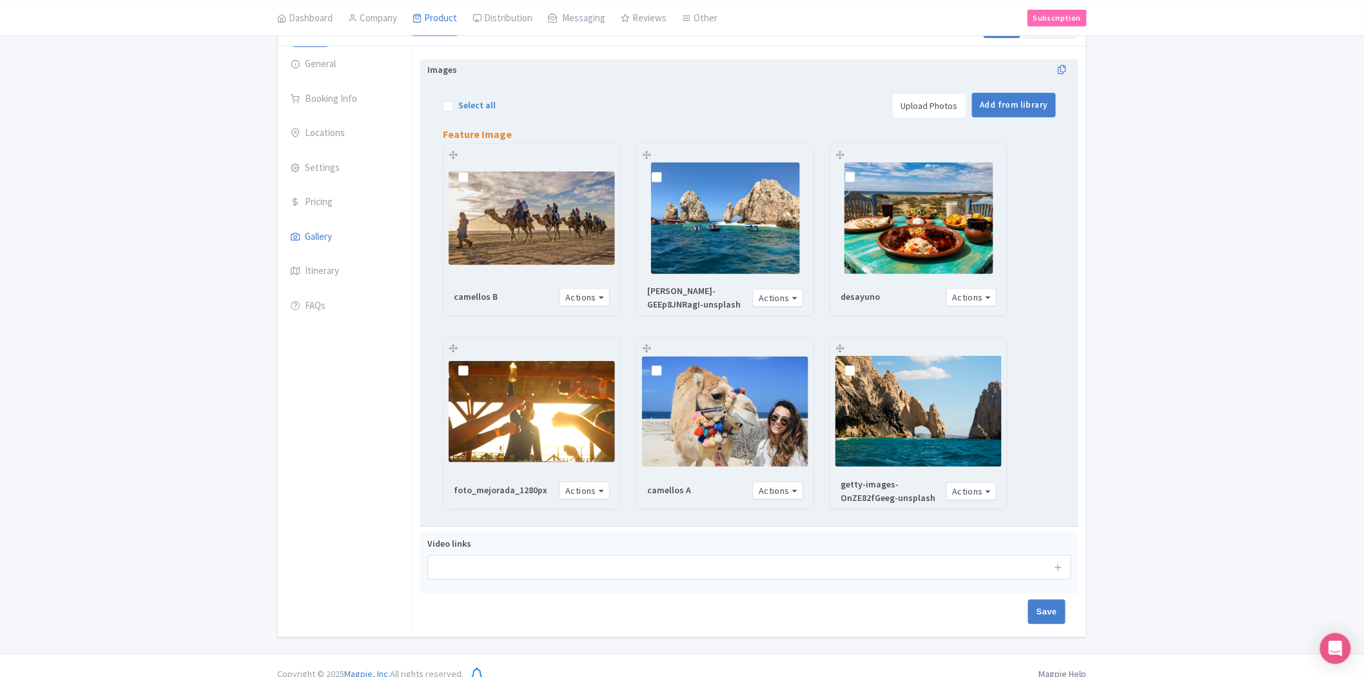
click at [697, 409] on img at bounding box center [725, 411] width 166 height 111
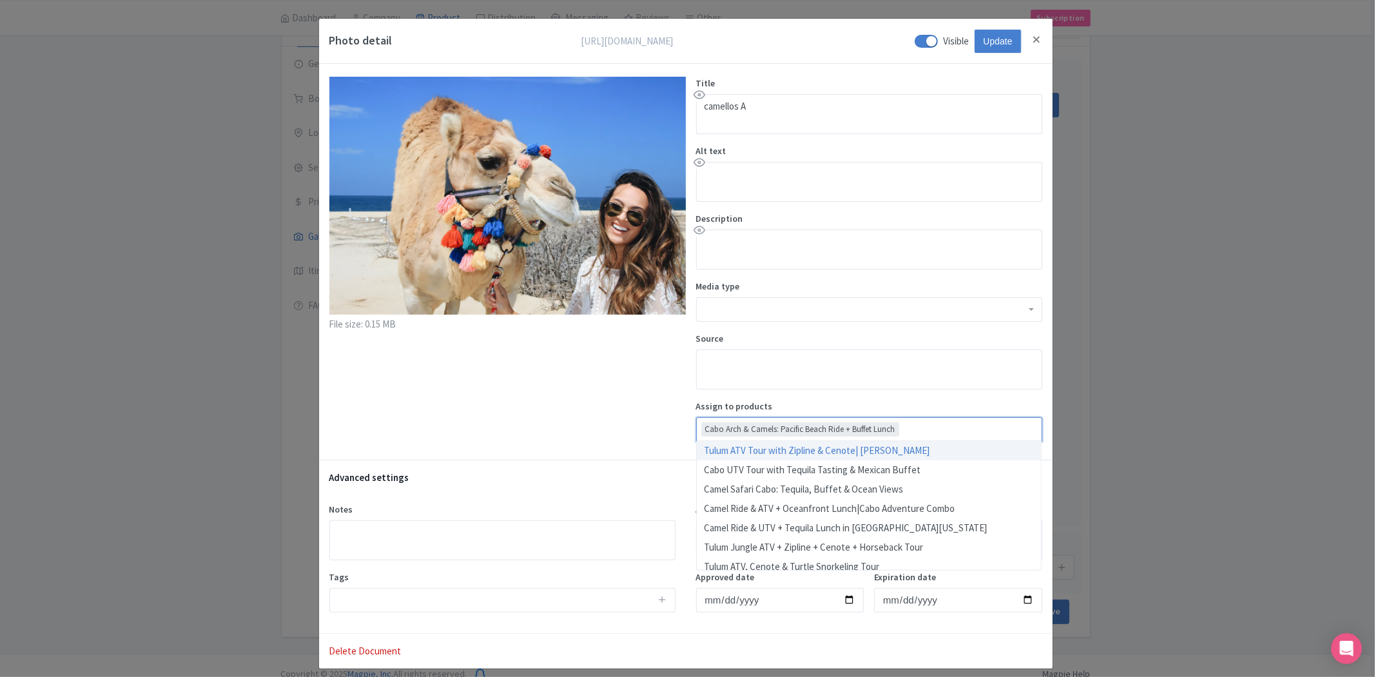
click at [696, 414] on div "Assign to products Cabo Arch & Camels: Pacific Beach Ride + Buffet Lunch Cabo A…" at bounding box center [869, 421] width 346 height 42
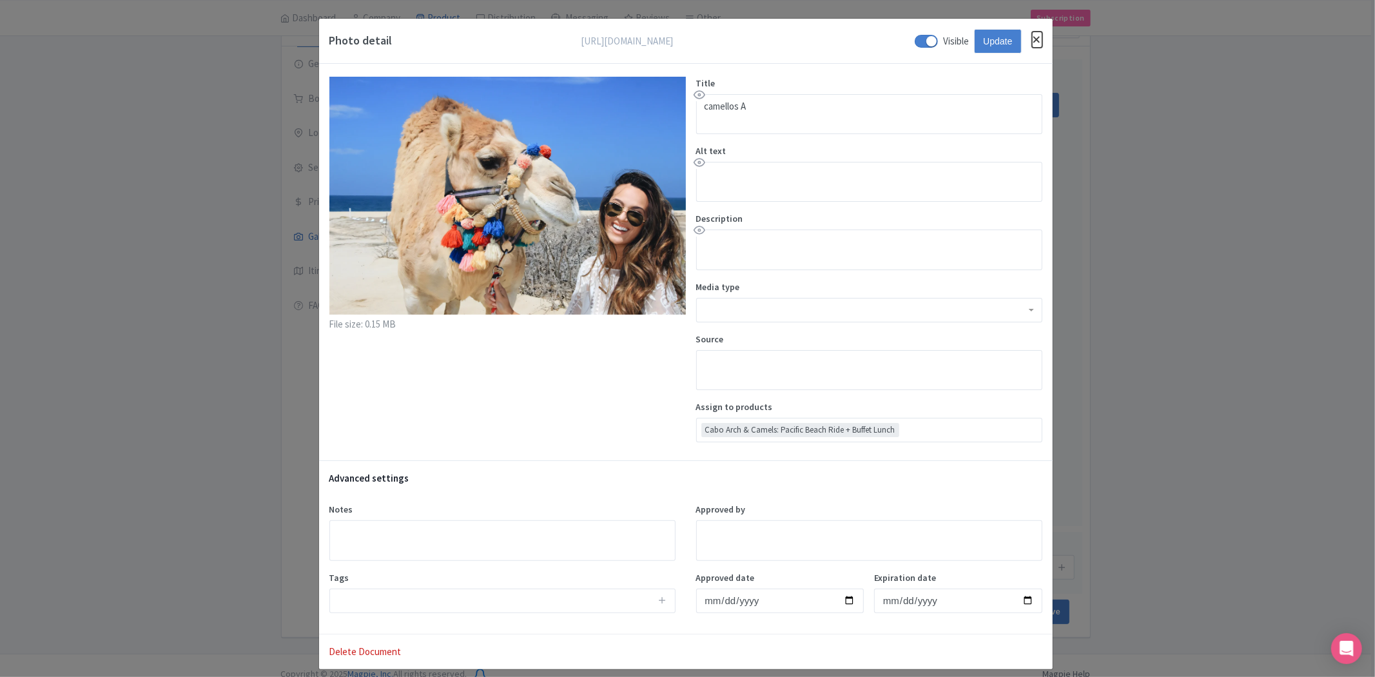
click at [1033, 39] on button "Close" at bounding box center [1037, 40] width 10 height 16
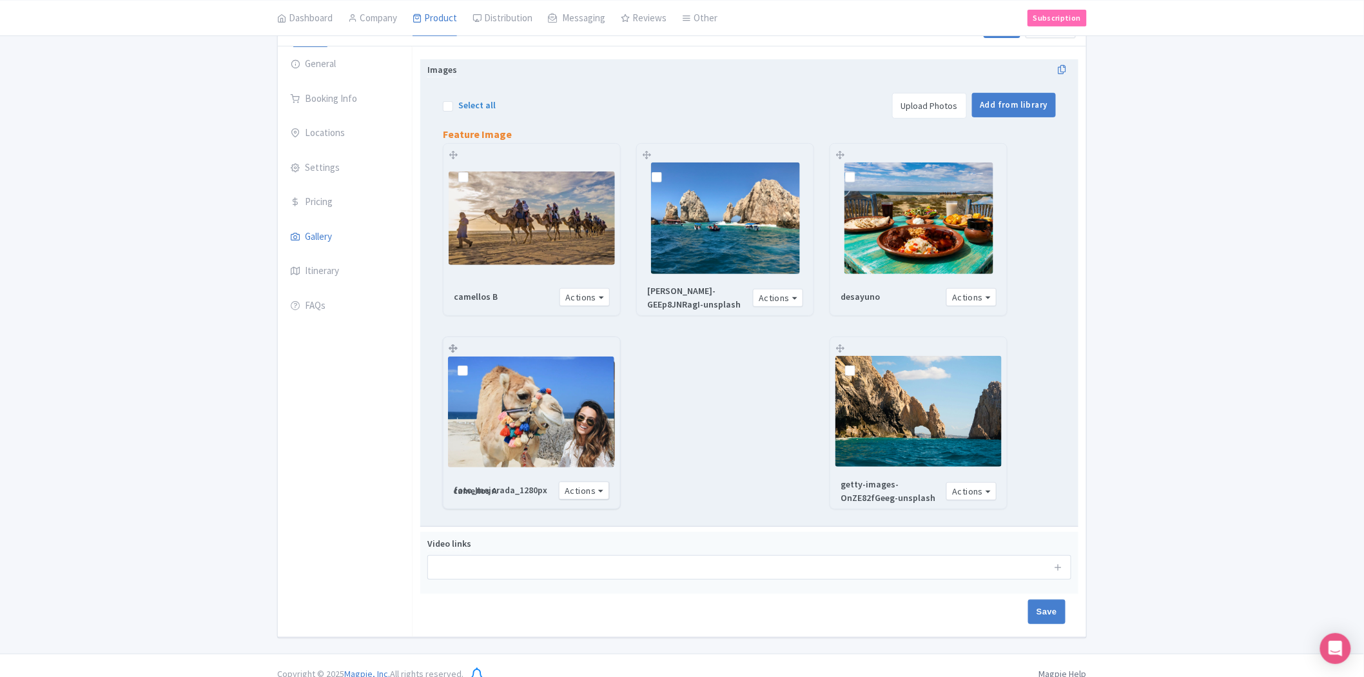
drag, startPoint x: 759, startPoint y: 387, endPoint x: 557, endPoint y: 387, distance: 202.4
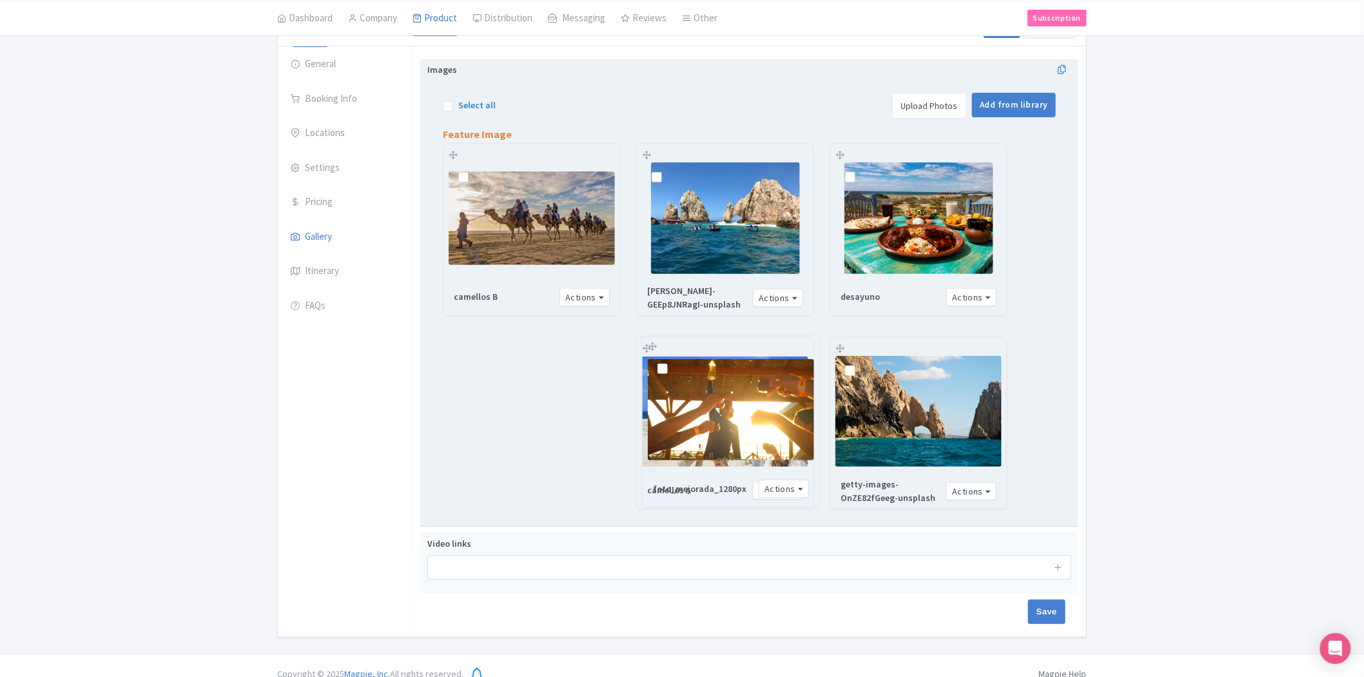
drag, startPoint x: 569, startPoint y: 403, endPoint x: 768, endPoint y: 402, distance: 199.2
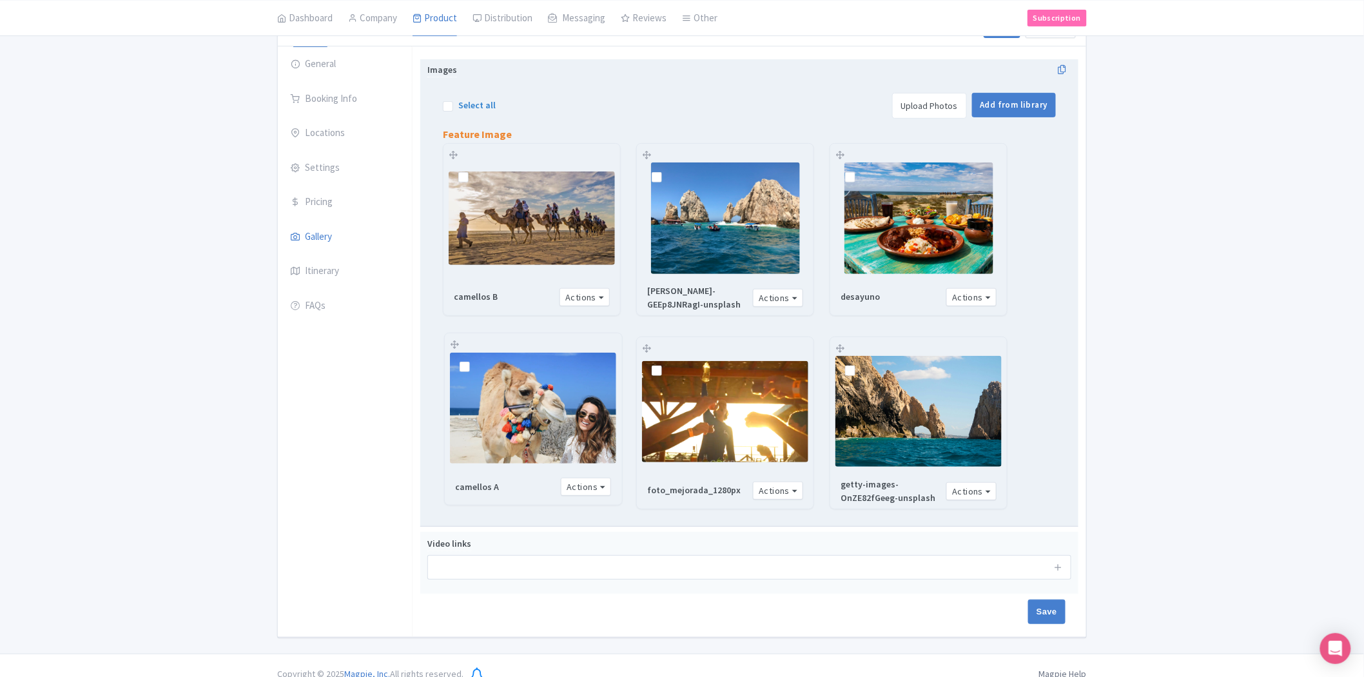
drag, startPoint x: 732, startPoint y: 383, endPoint x: 540, endPoint y: 377, distance: 192.2
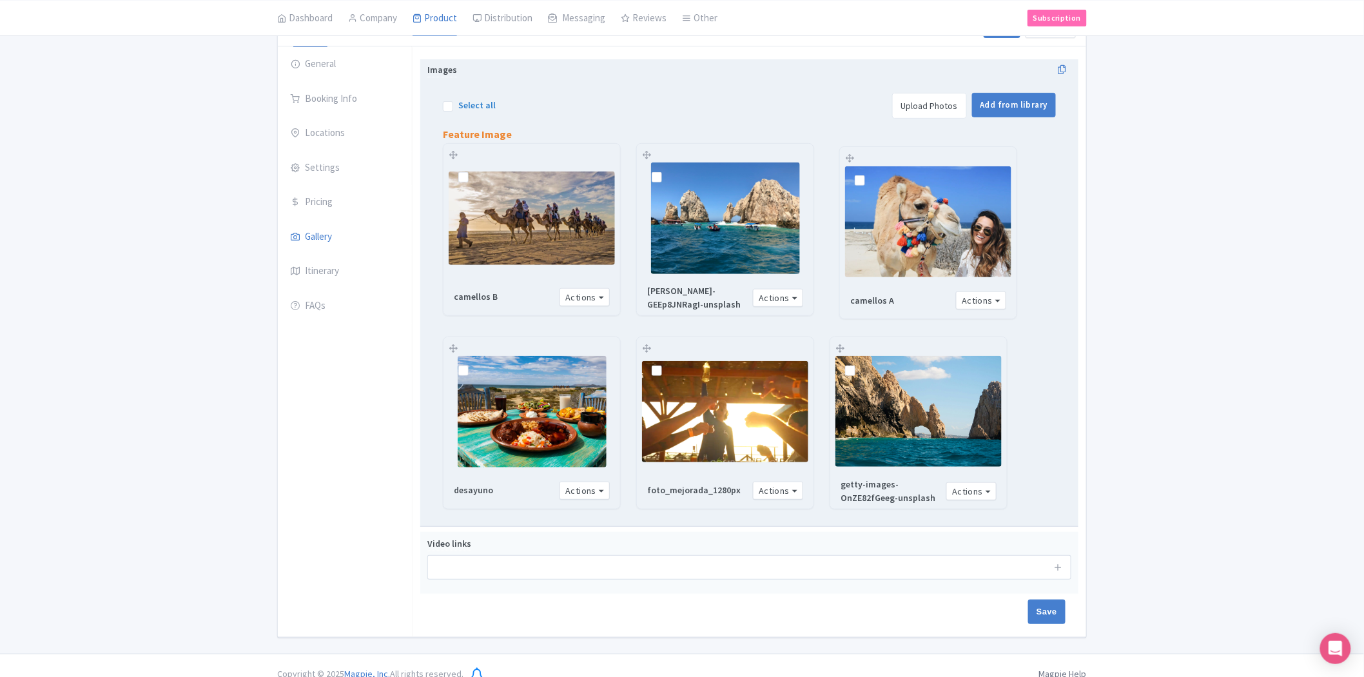
drag, startPoint x: 572, startPoint y: 347, endPoint x: 967, endPoint y: 157, distance: 439.1
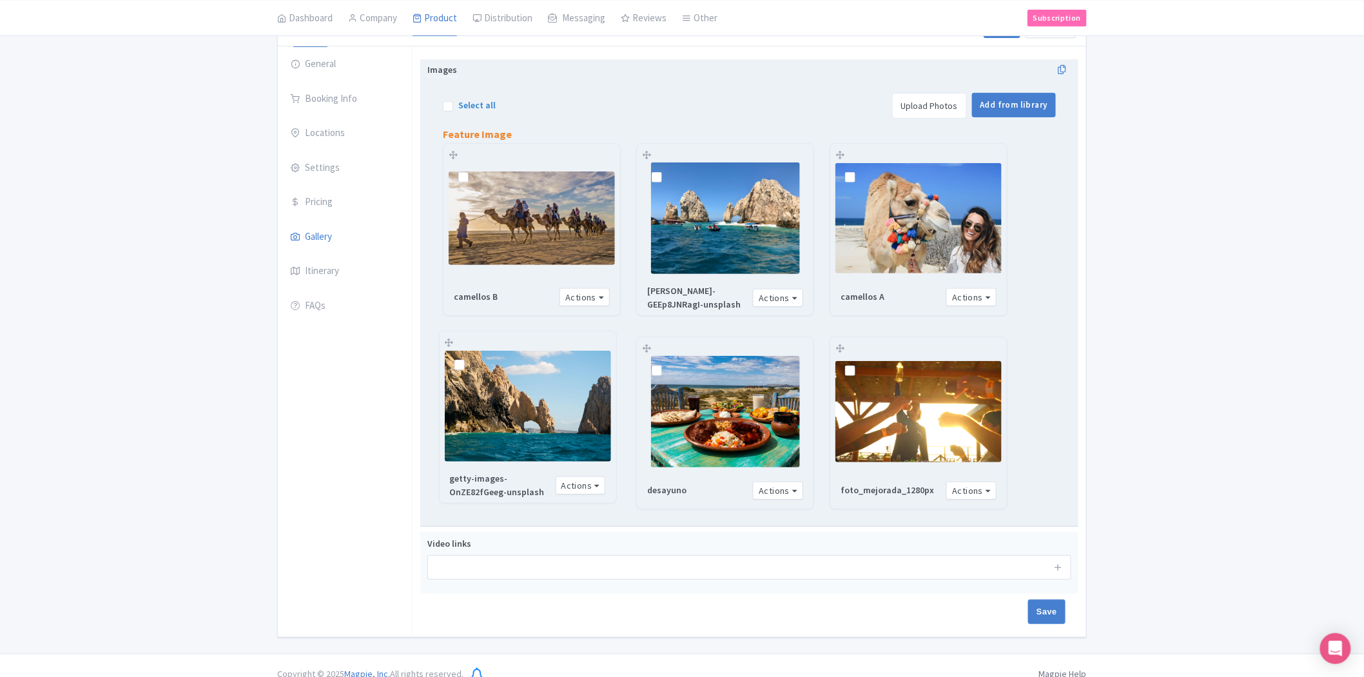
drag, startPoint x: 907, startPoint y: 422, endPoint x: 514, endPoint y: 414, distance: 392.6
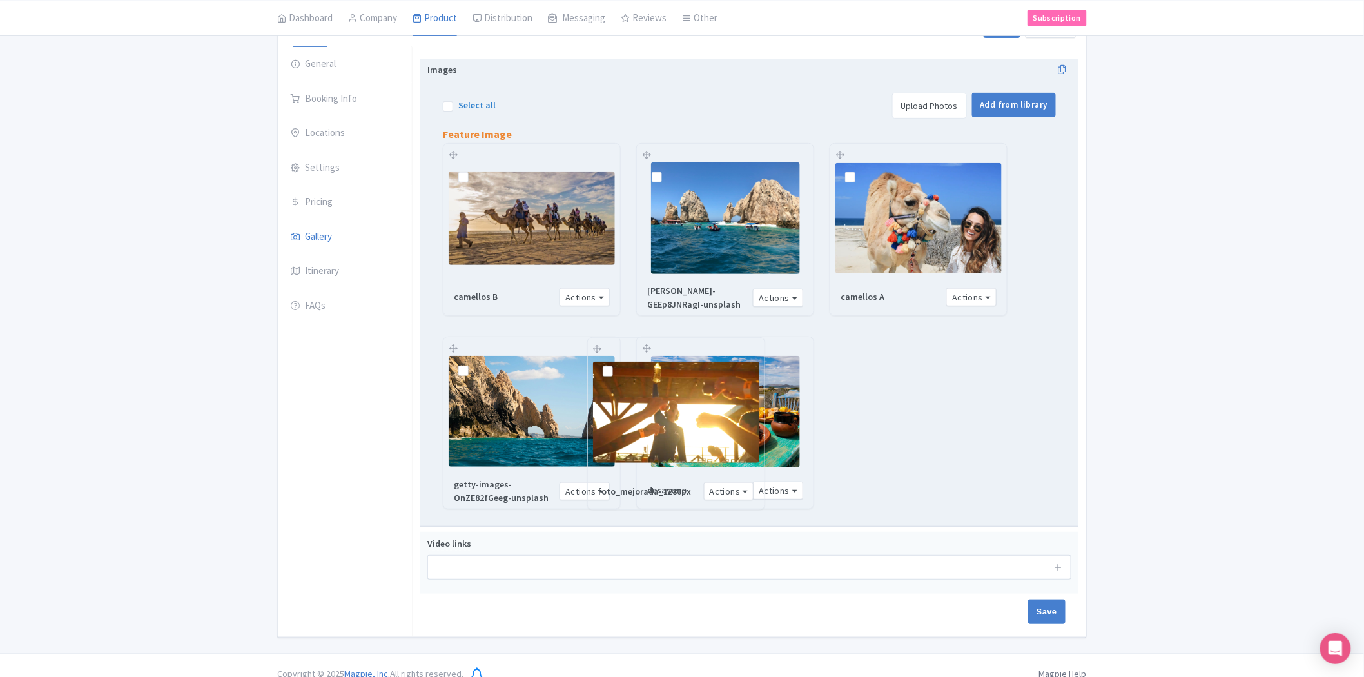
drag, startPoint x: 875, startPoint y: 382, endPoint x: 638, endPoint y: 382, distance: 236.6
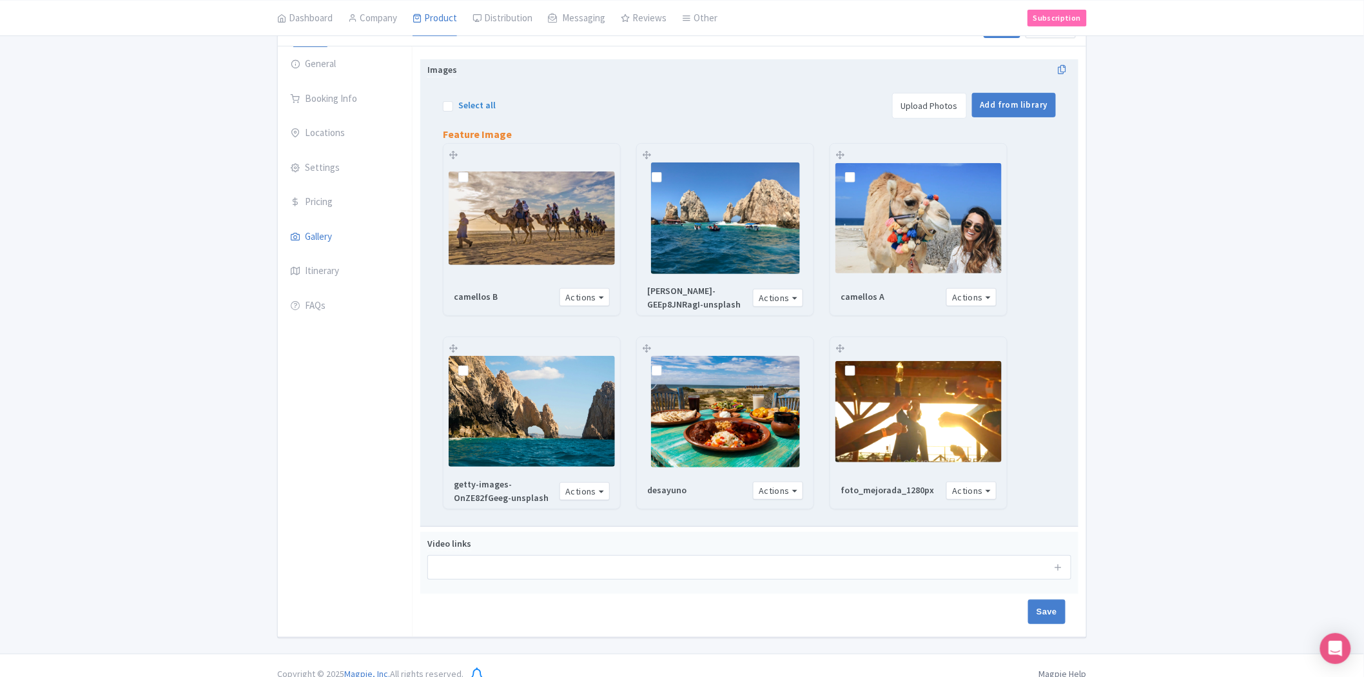
click at [868, 345] on div "foto_mejorada_1280px Actions Remove from product Copy Link https://res.cloudina…" at bounding box center [918, 422] width 177 height 171
click at [872, 355] on div "foto_mejorada_1280px Actions Remove from product Copy Link https://res.cloudina…" at bounding box center [918, 422] width 177 height 171
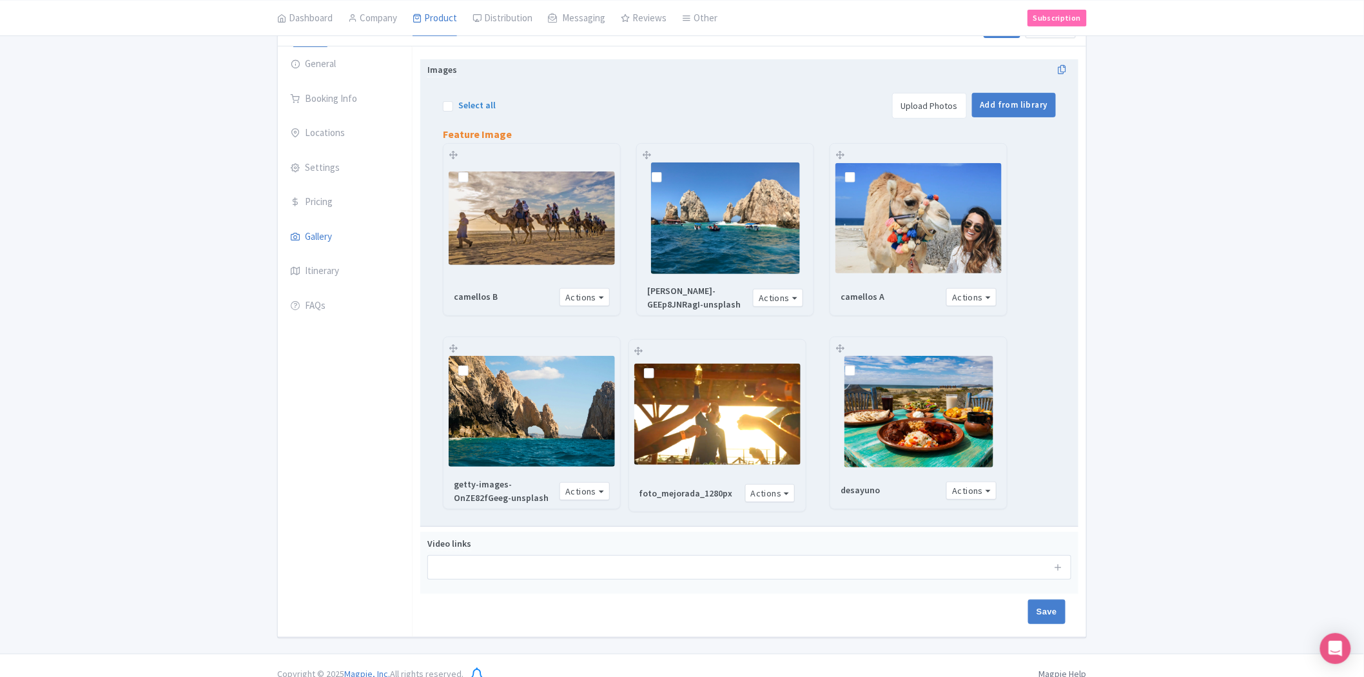
drag, startPoint x: 871, startPoint y: 349, endPoint x: 673, endPoint y: 349, distance: 197.9
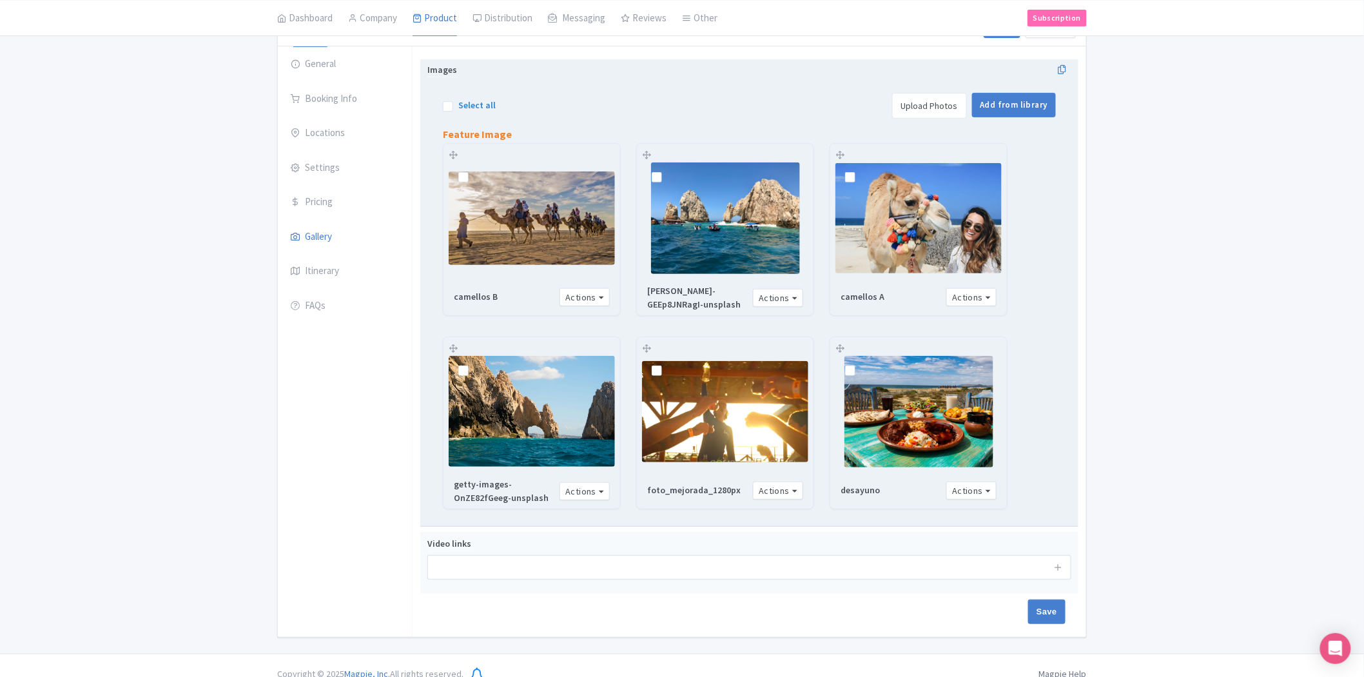
click at [928, 117] on link "Upload Photos" at bounding box center [929, 106] width 75 height 26
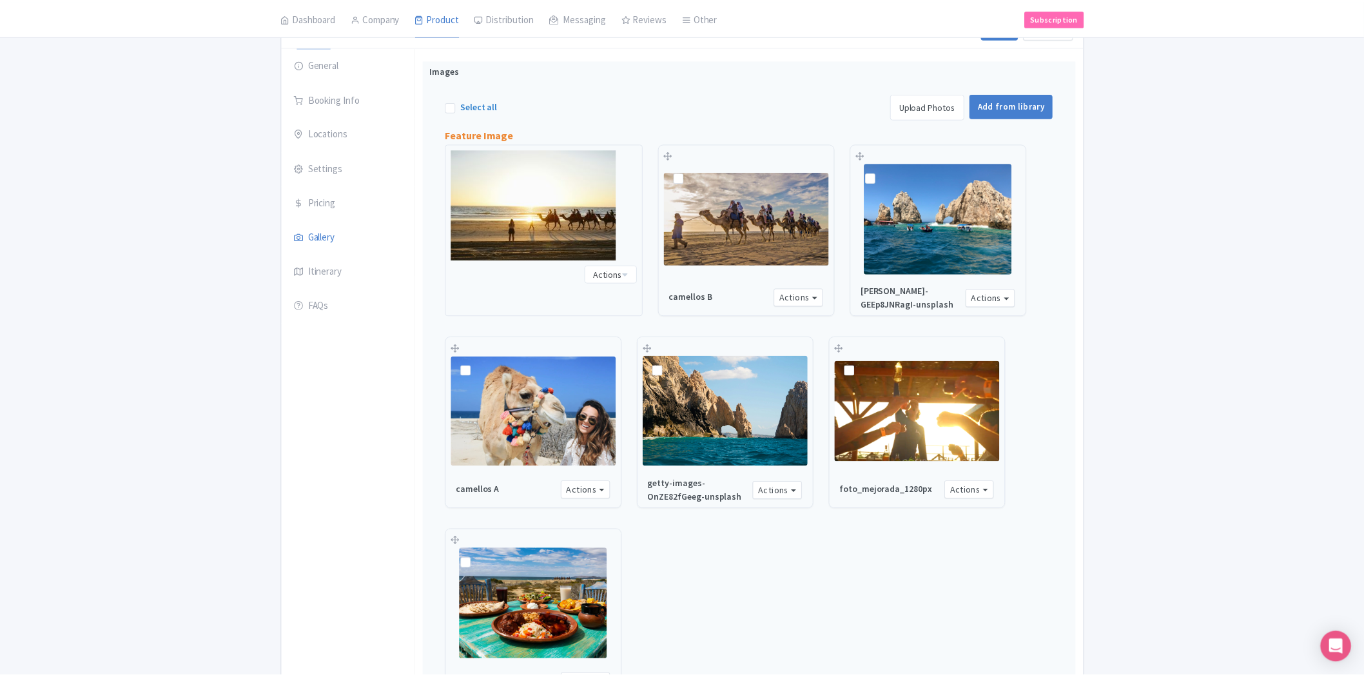
scroll to position [202, 0]
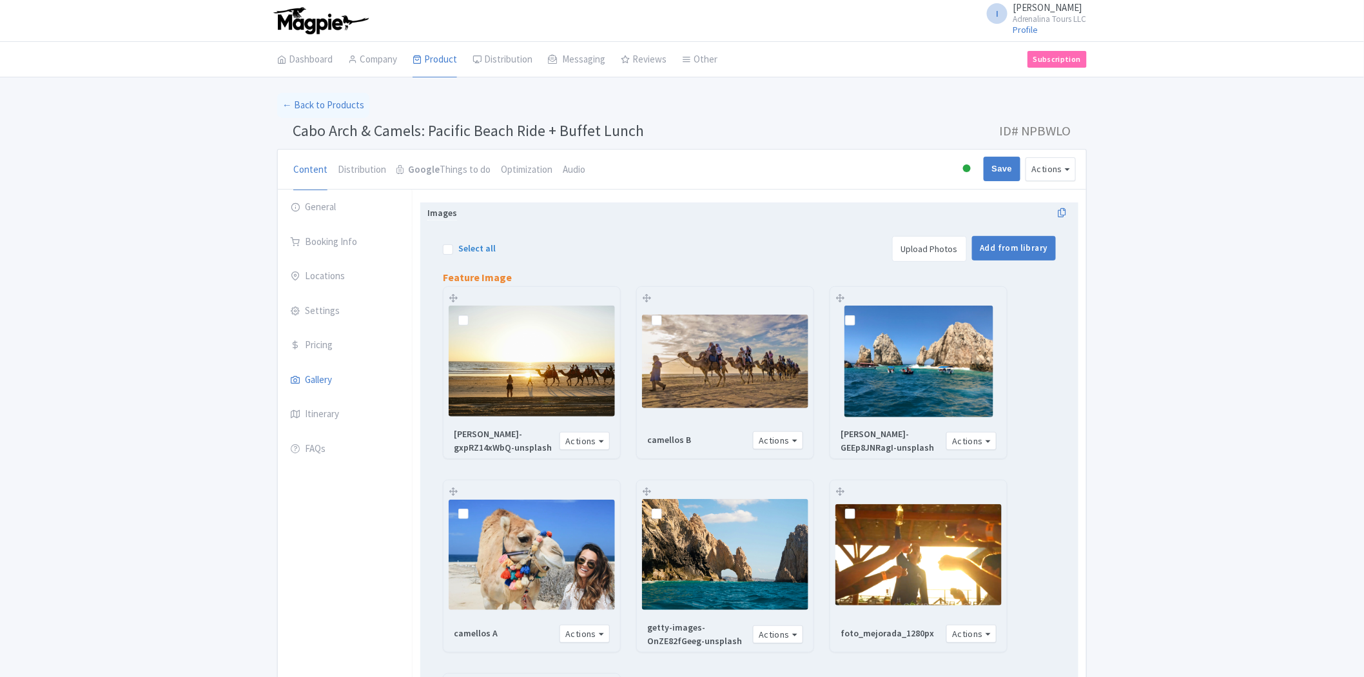
scroll to position [353, 0]
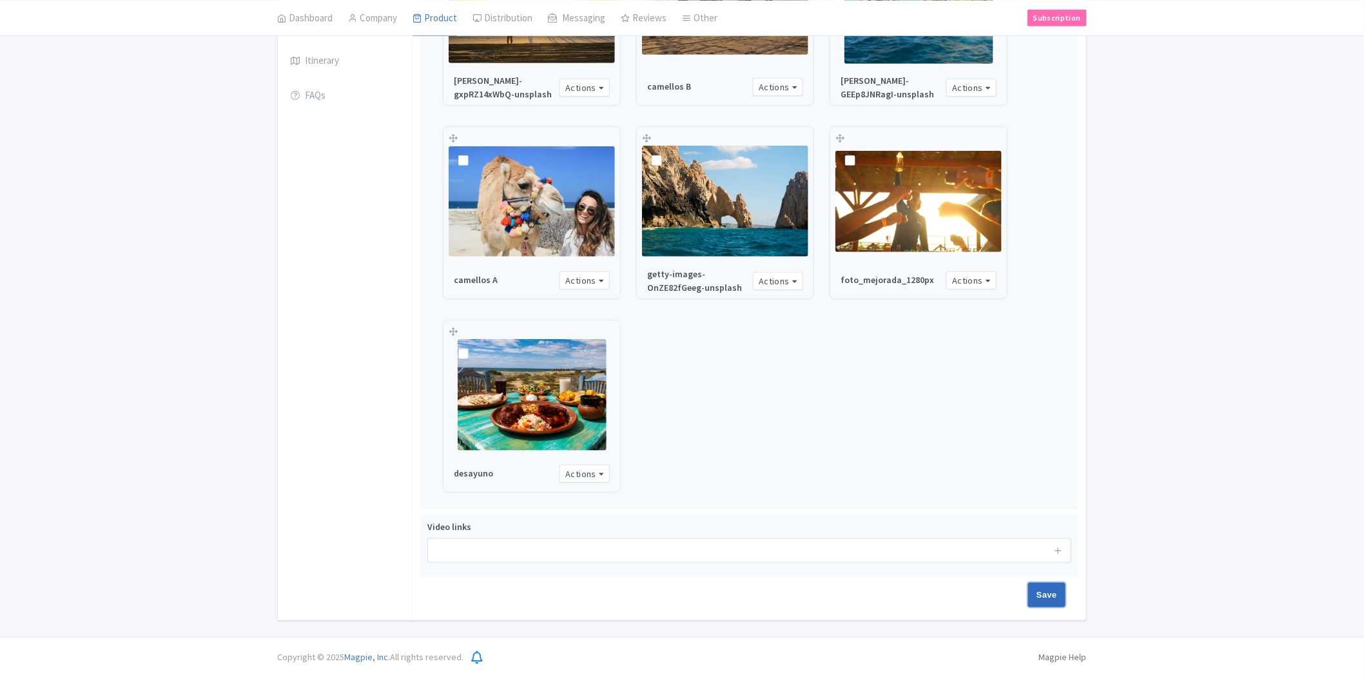
click at [1042, 599] on input "Save" at bounding box center [1046, 595] width 37 height 24
type input "Saving..."
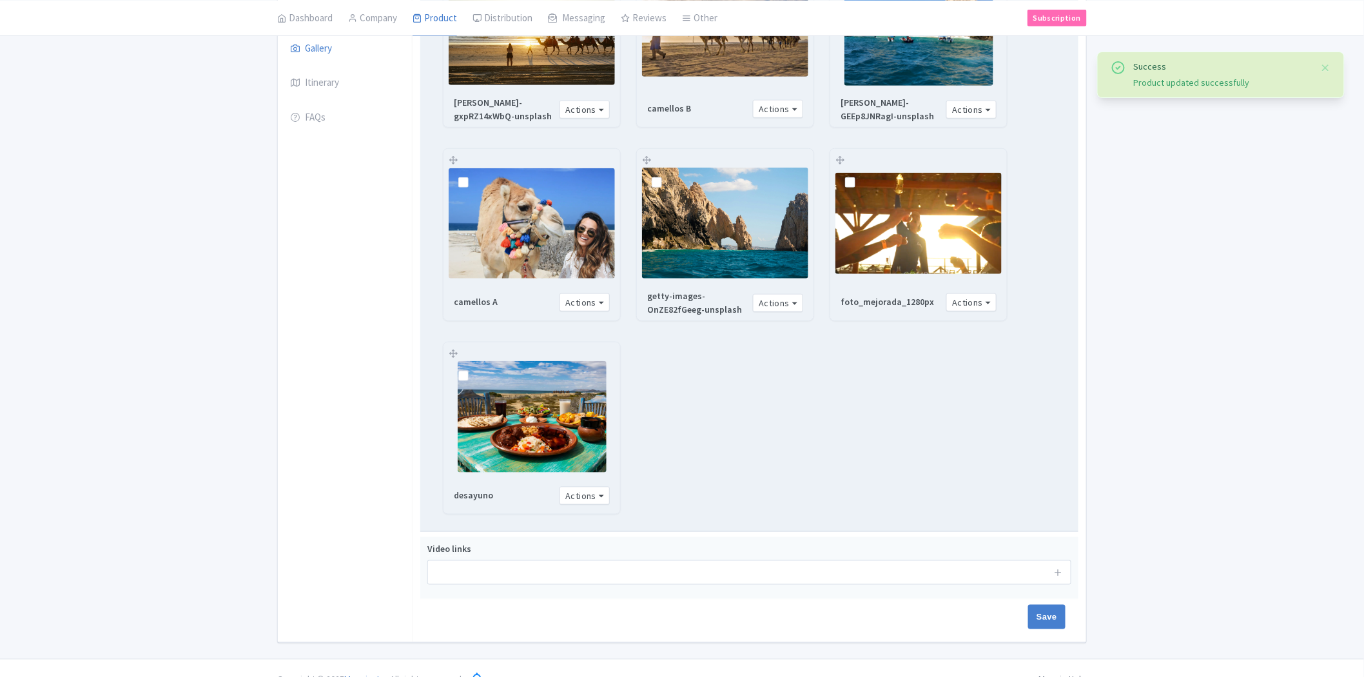
scroll to position [353, 0]
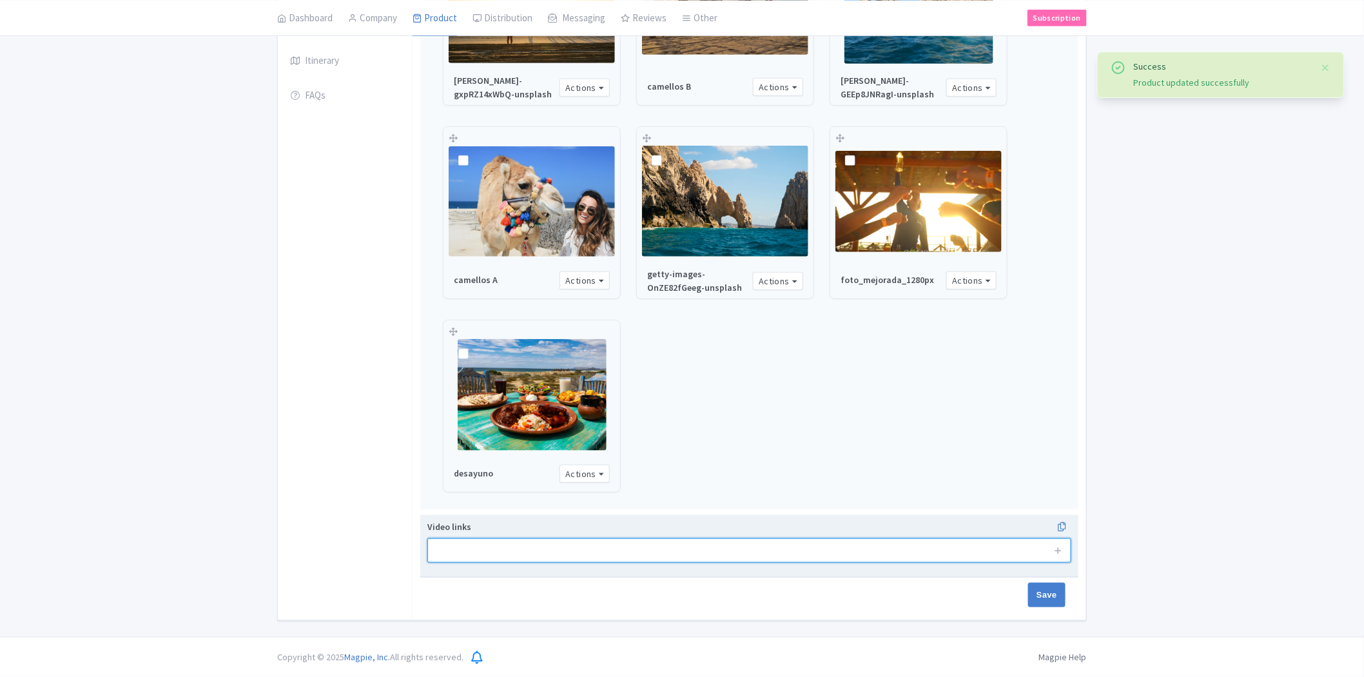
click at [746, 558] on input "text" at bounding box center [749, 550] width 644 height 24
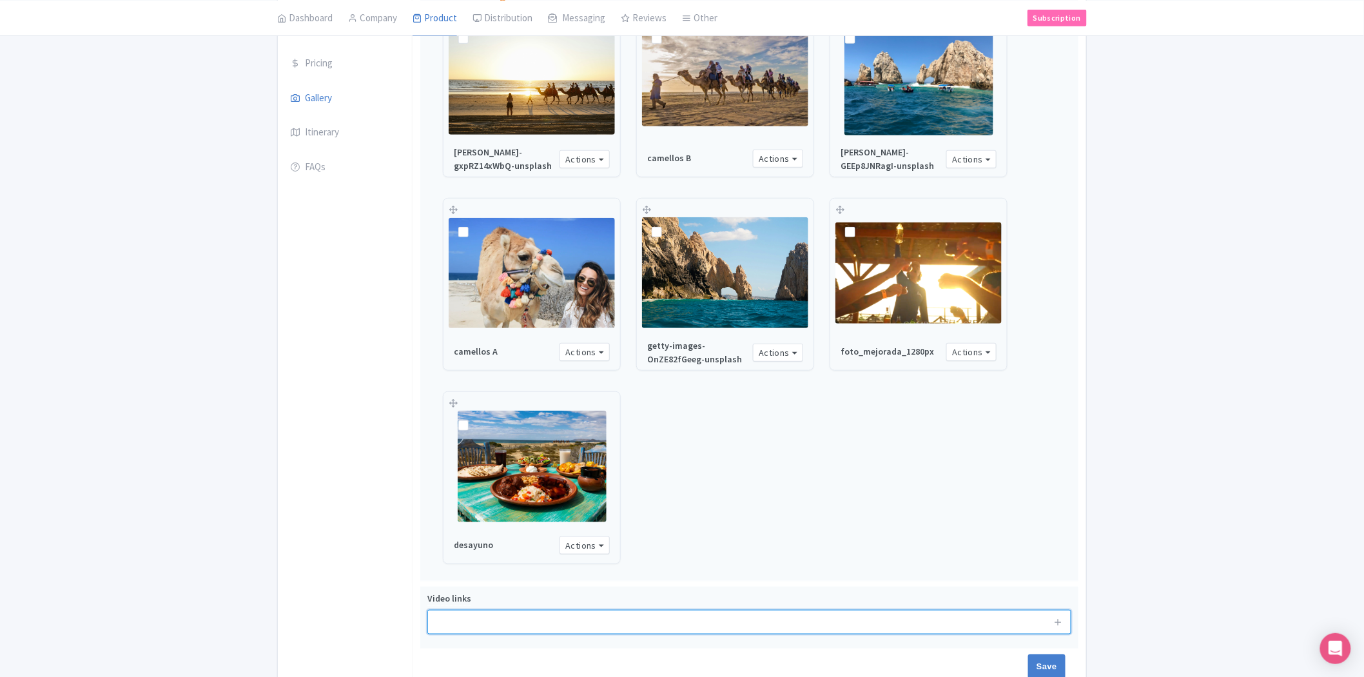
scroll to position [0, 0]
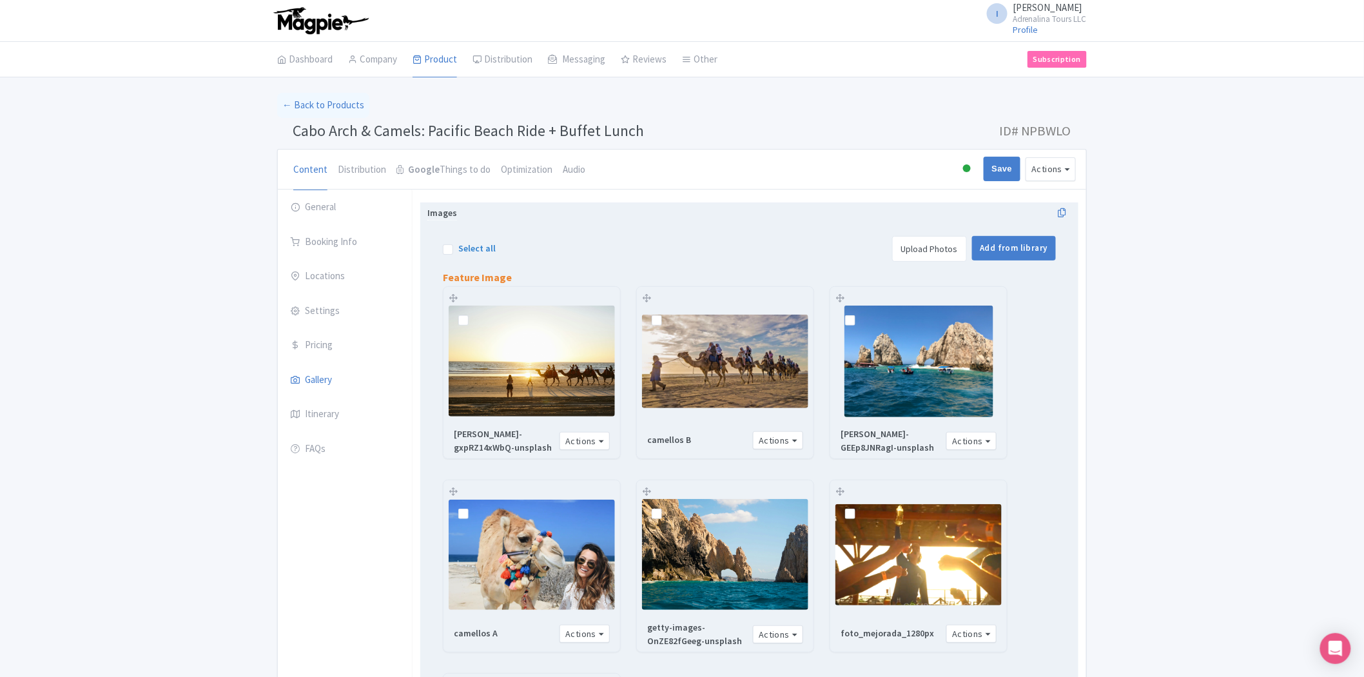
click at [916, 249] on link "Upload Photos" at bounding box center [929, 249] width 75 height 26
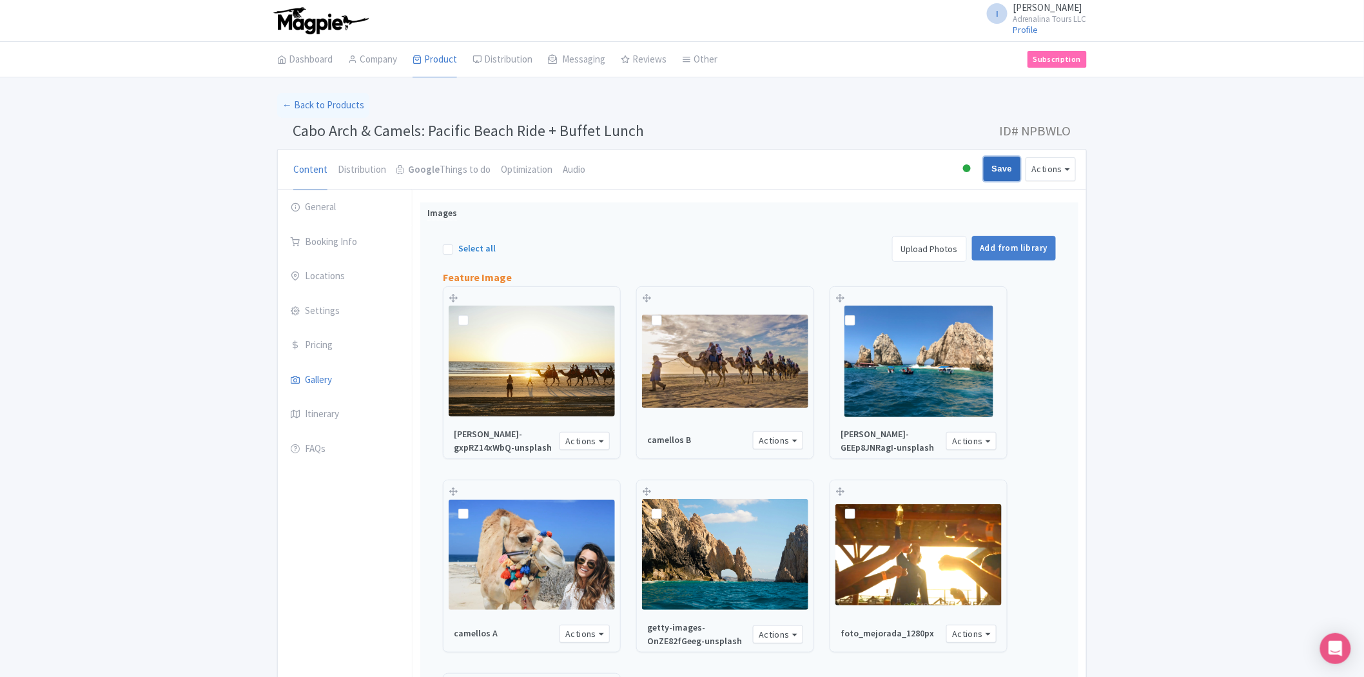
click at [1006, 177] on input "Save" at bounding box center [1002, 169] width 37 height 24
type input "Saving..."
click at [327, 202] on link "General" at bounding box center [345, 207] width 134 height 36
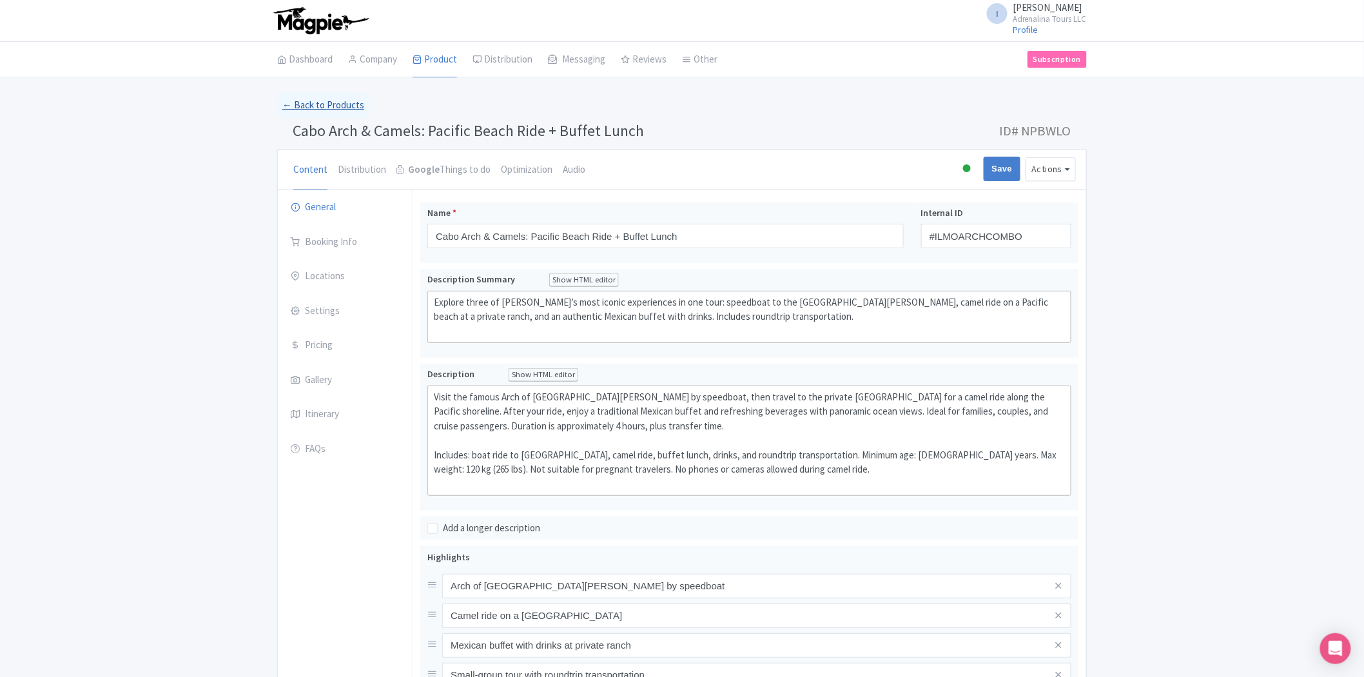
click at [337, 105] on link "← Back to Products" at bounding box center [323, 105] width 92 height 25
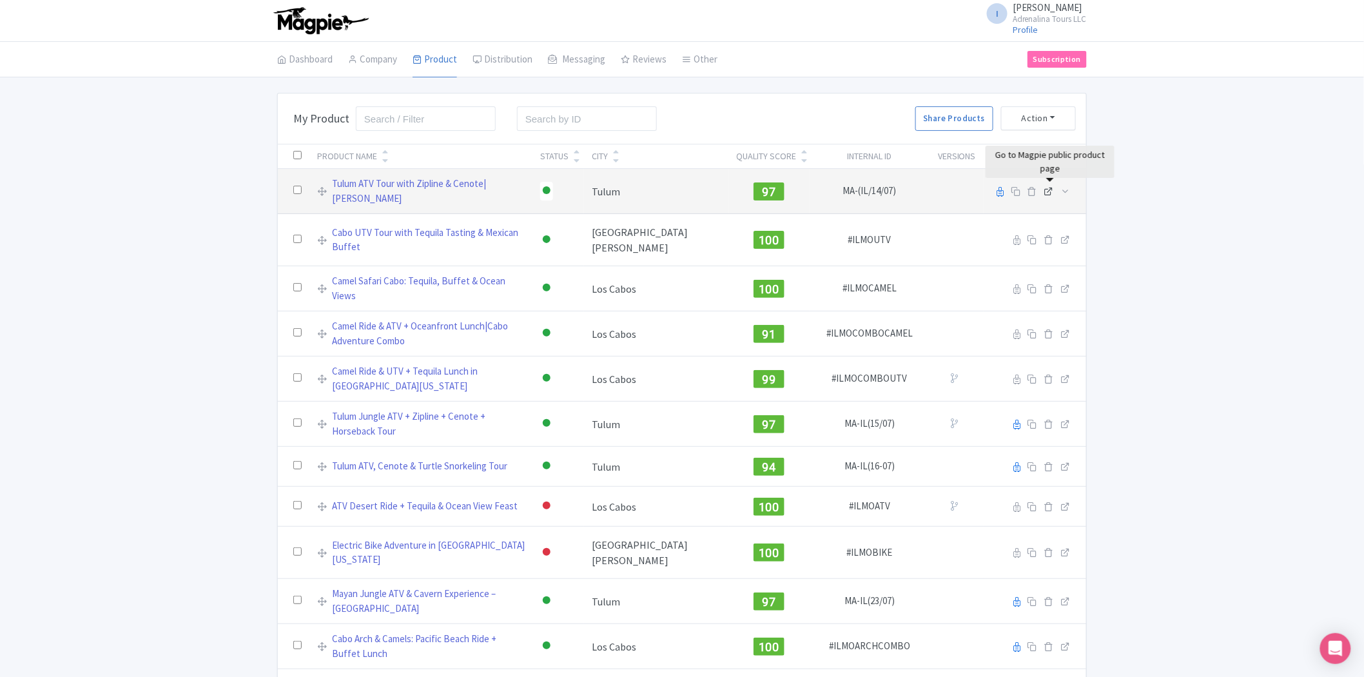
click at [1047, 188] on icon at bounding box center [1049, 191] width 10 height 10
